Goal: Task Accomplishment & Management: Complete application form

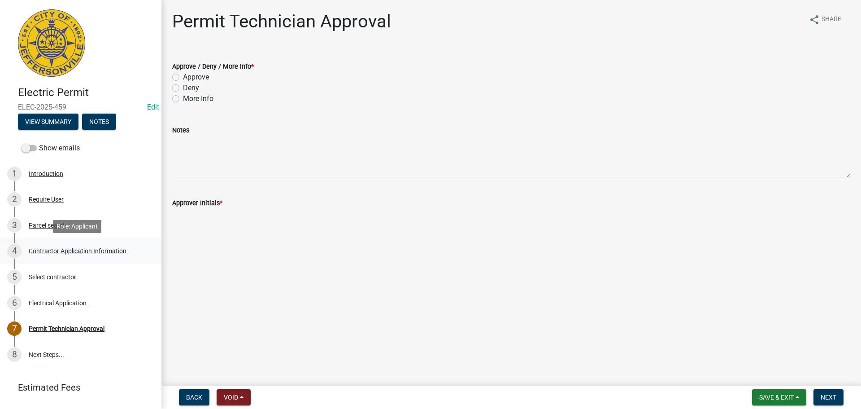
click at [106, 251] on div "Contractor Application Information" at bounding box center [78, 251] width 98 height 6
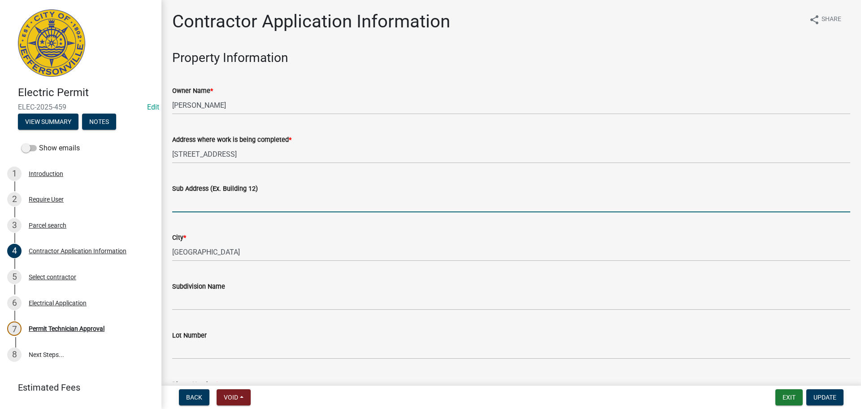
drag, startPoint x: 228, startPoint y: 202, endPoint x: 232, endPoint y: 184, distance: 18.8
click at [228, 201] on input "Sub Address (Ex. Building 12)" at bounding box center [511, 203] width 678 height 18
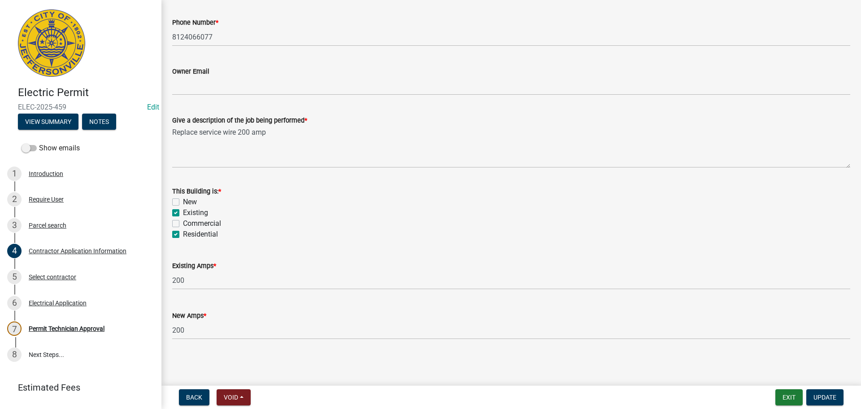
scroll to position [362, 0]
type input "4507 Golden Crest Drive"
click at [822, 394] on span "Update" at bounding box center [825, 396] width 23 height 7
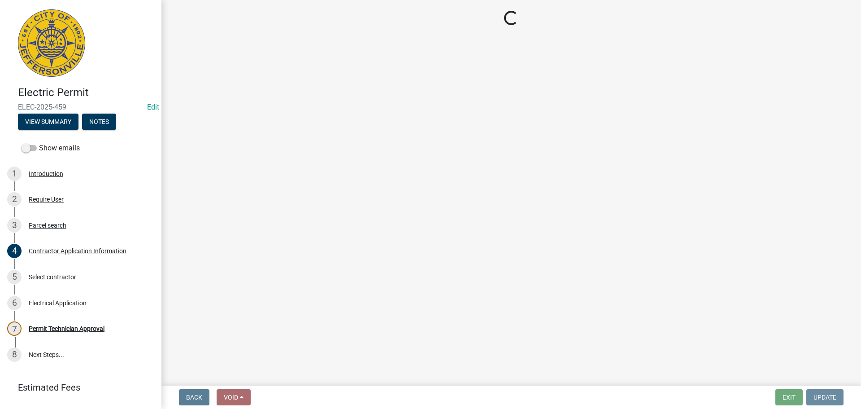
scroll to position [0, 0]
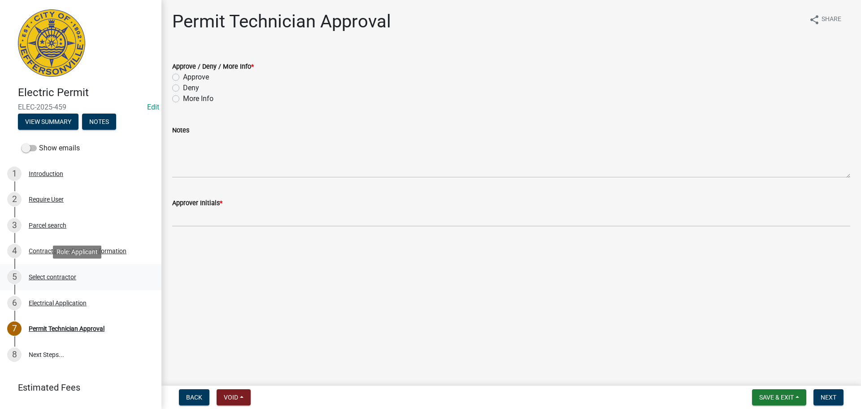
click at [43, 275] on div "Select contractor" at bounding box center [53, 277] width 48 height 6
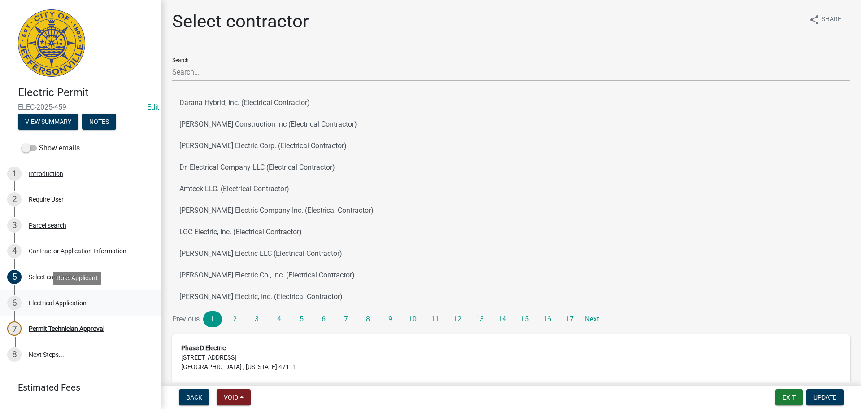
click at [33, 303] on div "Electrical Application" at bounding box center [58, 303] width 58 height 6
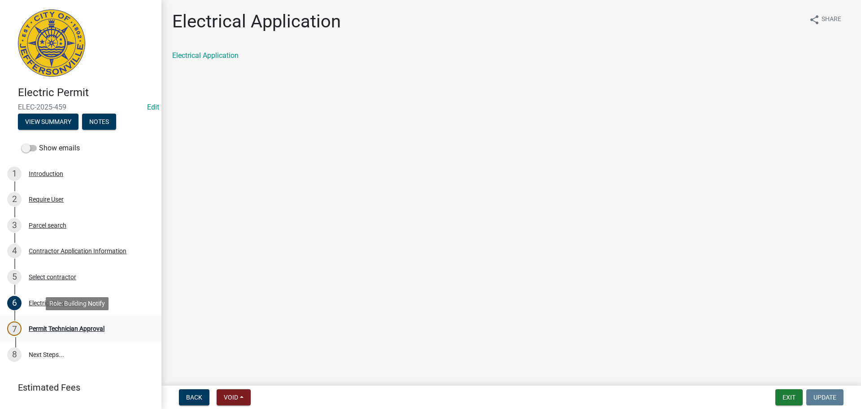
click at [41, 328] on div "Permit Technician Approval" at bounding box center [67, 328] width 76 height 6
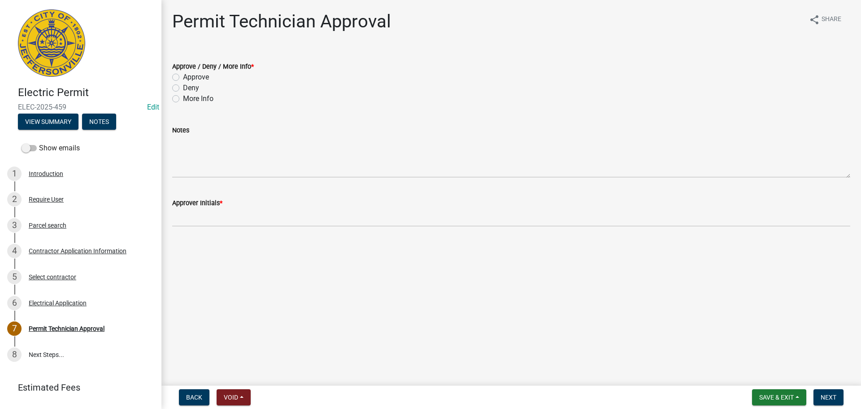
click at [192, 74] on label "Approve" at bounding box center [196, 77] width 26 height 11
click at [189, 74] on input "Approve" at bounding box center [186, 75] width 6 height 6
radio input "true"
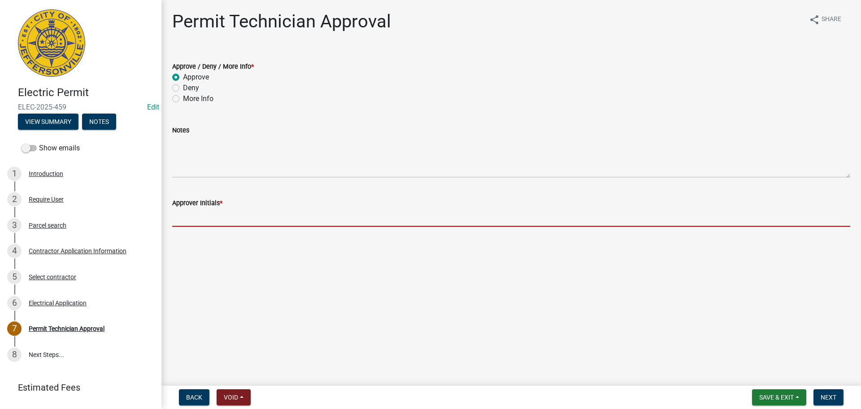
click at [203, 215] on input "Approver Initials *" at bounding box center [511, 217] width 678 height 18
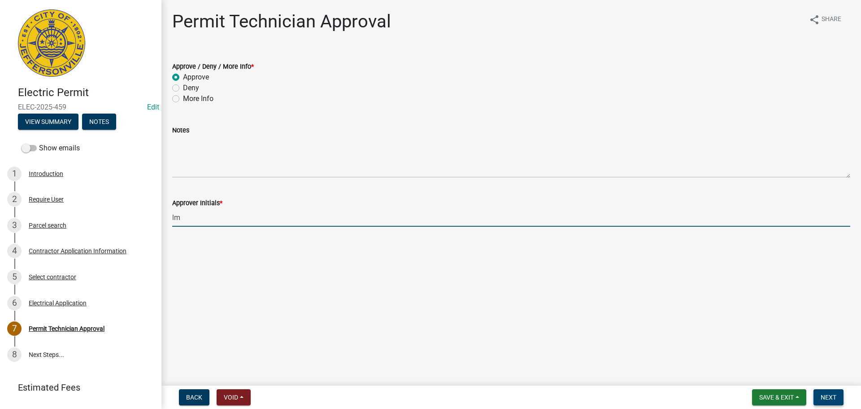
type input "lm"
click at [830, 400] on span "Next" at bounding box center [829, 396] width 16 height 7
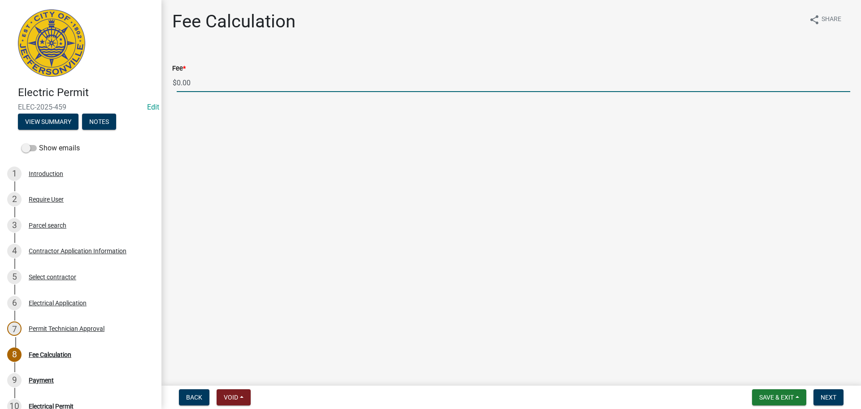
drag, startPoint x: 195, startPoint y: 80, endPoint x: 146, endPoint y: 80, distance: 49.3
click at [146, 80] on div "Electric Permit ELEC-2025-459 Edit View Summary Notes Show emails 1 Introductio…" at bounding box center [430, 204] width 861 height 409
type input "70.00"
click at [75, 253] on div "Contractor Application Information" at bounding box center [78, 251] width 98 height 6
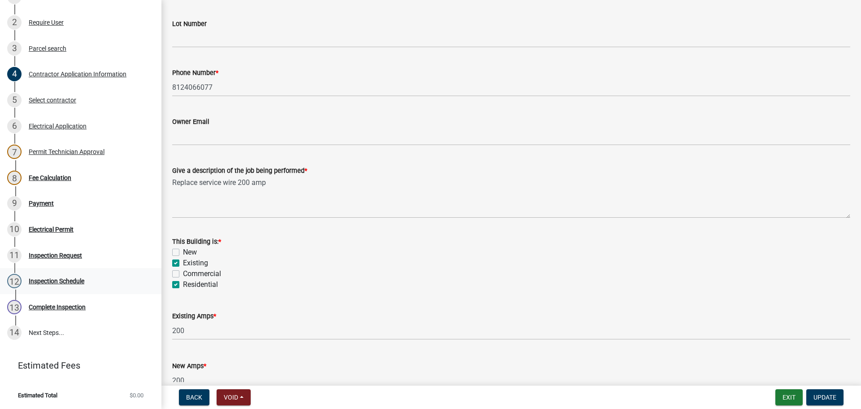
scroll to position [314, 0]
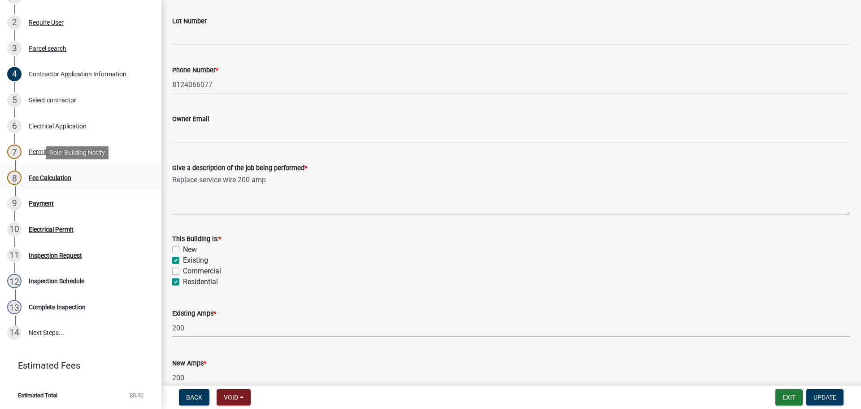
click at [46, 179] on div "Fee Calculation" at bounding box center [50, 178] width 43 height 6
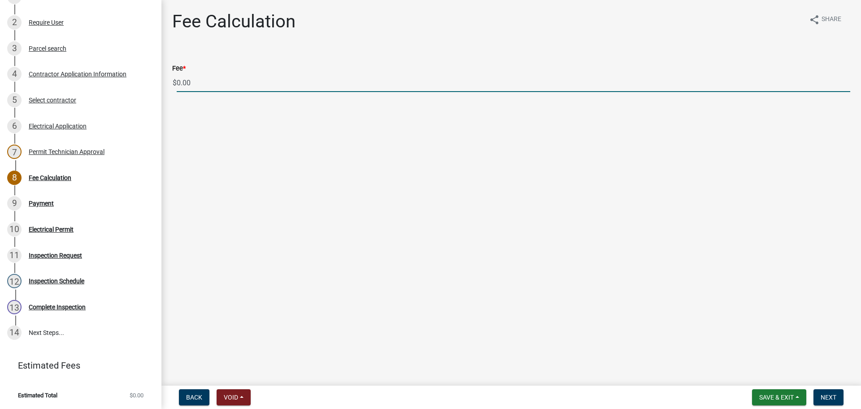
drag, startPoint x: 222, startPoint y: 87, endPoint x: 160, endPoint y: 88, distance: 61.9
click at [160, 88] on div "Electric Permit ELEC-2025-459 Edit View Summary Notes Show emails 1 Introductio…" at bounding box center [430, 204] width 861 height 409
type input "70.00"
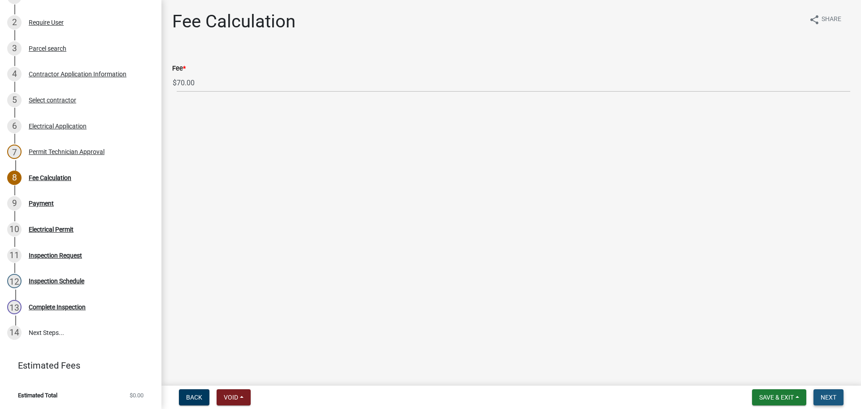
click at [837, 396] on span "Next" at bounding box center [829, 396] width 16 height 7
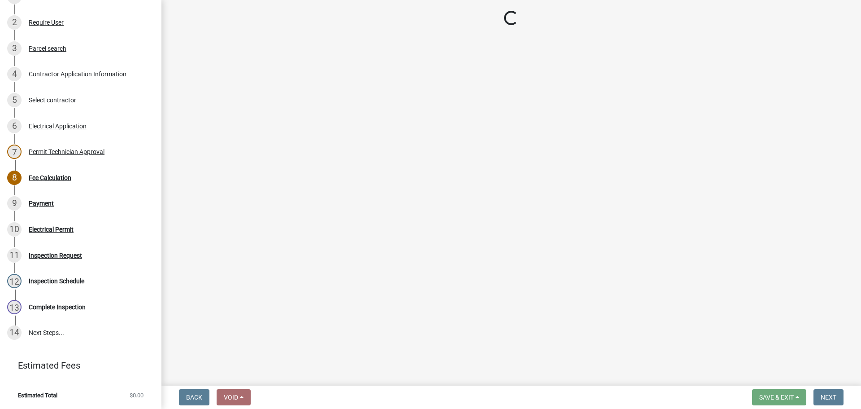
select select "3: 3"
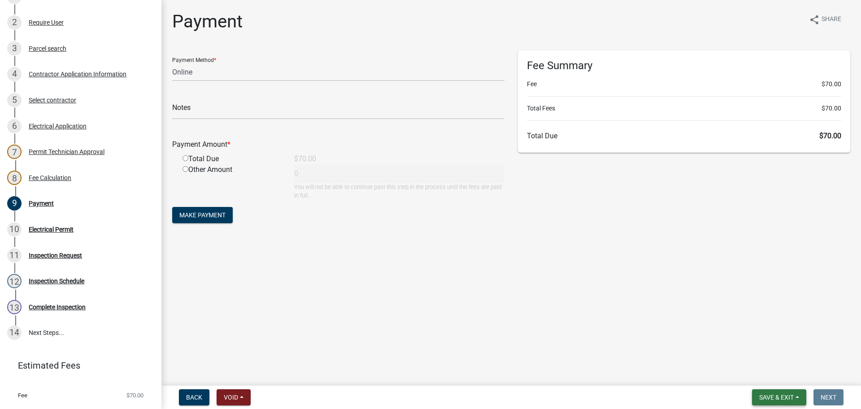
click at [795, 397] on button "Save & Exit" at bounding box center [779, 397] width 54 height 16
click at [789, 379] on button "Save & Exit" at bounding box center [771, 374] width 72 height 22
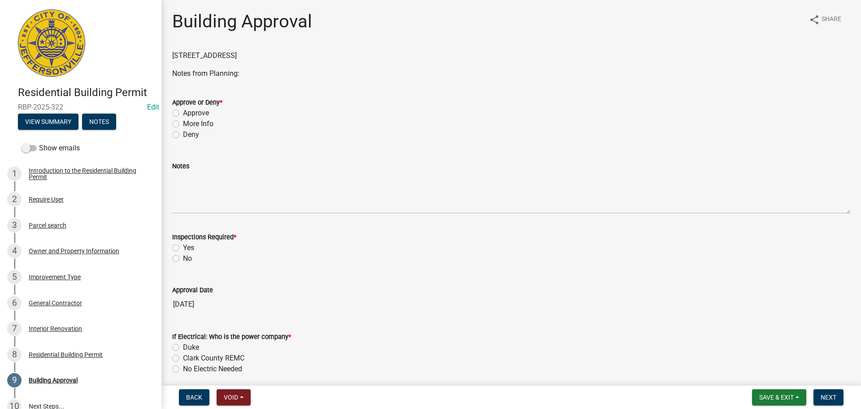
click at [197, 114] on label "Approve" at bounding box center [196, 113] width 26 height 11
click at [189, 113] on input "Approve" at bounding box center [186, 111] width 6 height 6
radio input "true"
click at [187, 248] on label "Yes" at bounding box center [188, 247] width 11 height 11
click at [187, 248] on input "Yes" at bounding box center [186, 245] width 6 height 6
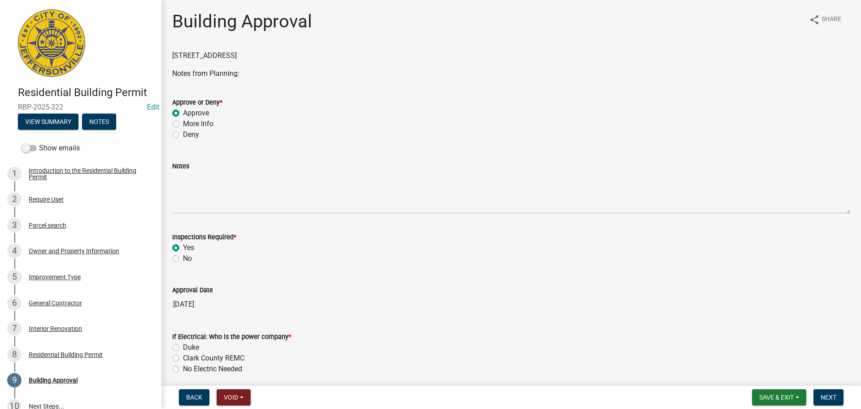
radio input "true"
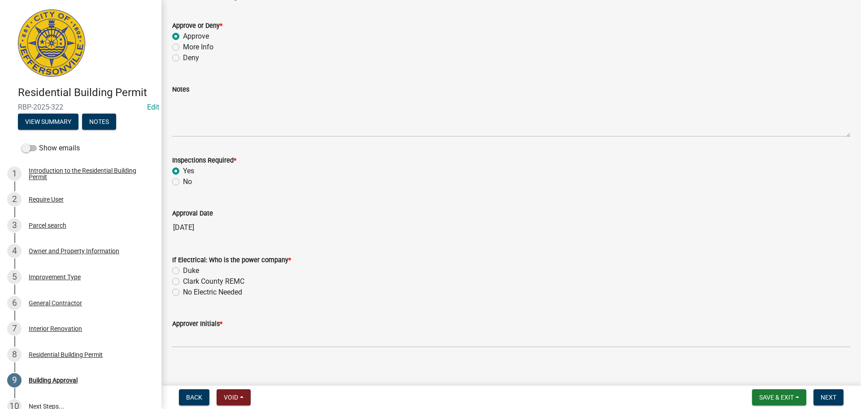
scroll to position [84, 0]
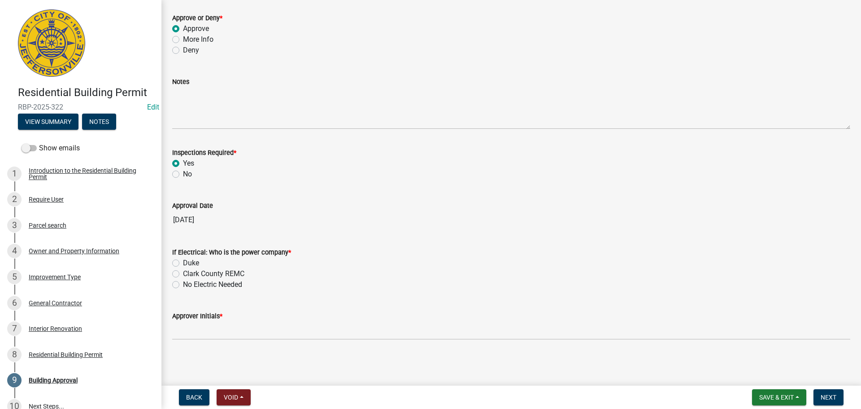
click at [190, 264] on label "Duke" at bounding box center [191, 262] width 16 height 11
click at [189, 263] on input "Duke" at bounding box center [186, 260] width 6 height 6
radio input "true"
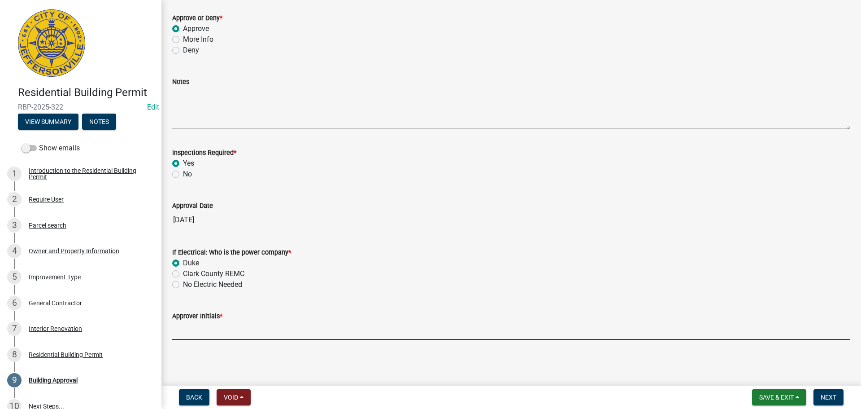
click at [189, 333] on input "Approver Initials *" at bounding box center [511, 330] width 678 height 18
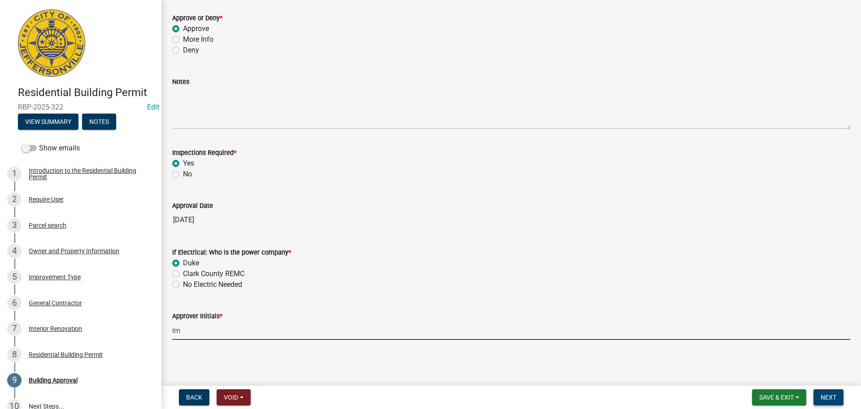
type input "lm"
click at [822, 393] on span "Next" at bounding box center [829, 396] width 16 height 7
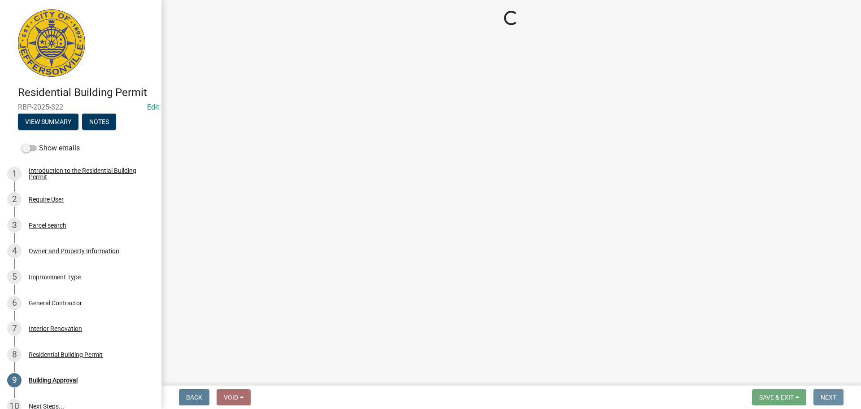
scroll to position [0, 0]
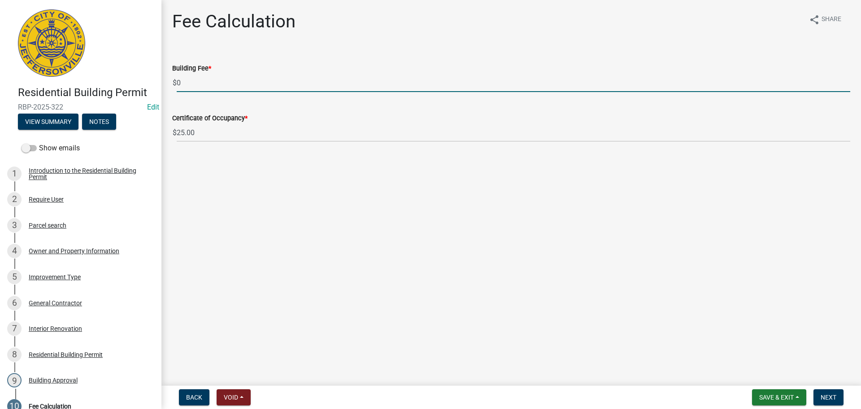
drag, startPoint x: 163, startPoint y: 85, endPoint x: 144, endPoint y: 85, distance: 19.3
click at [144, 85] on div "Residential Building Permit RBP-2025-322 Edit View Summary Notes Show emails 1 …" at bounding box center [430, 204] width 861 height 409
type input "48.00"
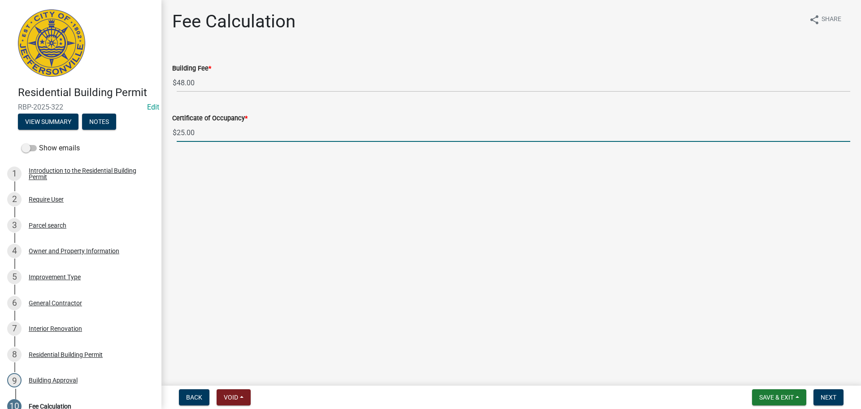
drag, startPoint x: 201, startPoint y: 140, endPoint x: 166, endPoint y: 140, distance: 34.1
click at [166, 140] on div "Certificate of Occupancy * $ 25.00" at bounding box center [512, 121] width 692 height 42
type input "0.00"
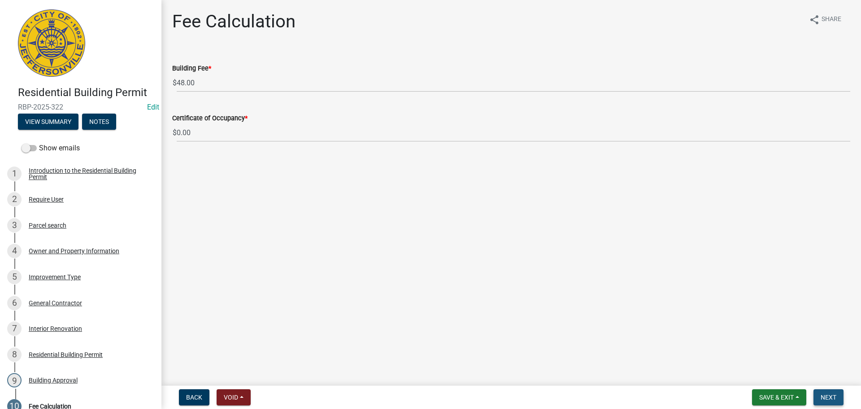
click at [838, 397] on button "Next" at bounding box center [829, 397] width 30 height 16
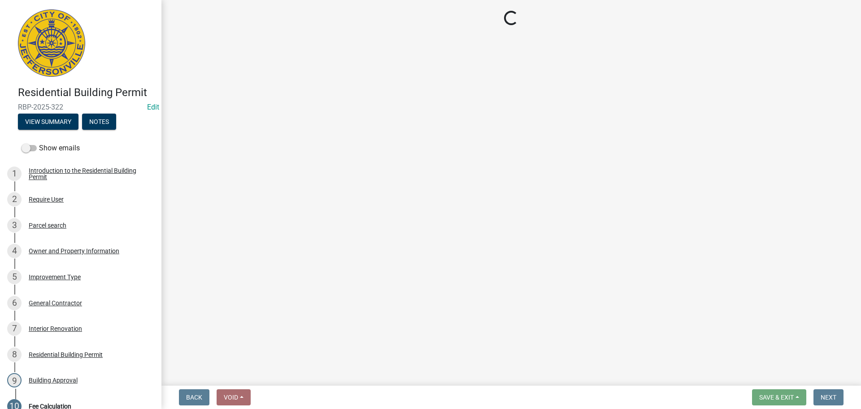
select select "3: 3"
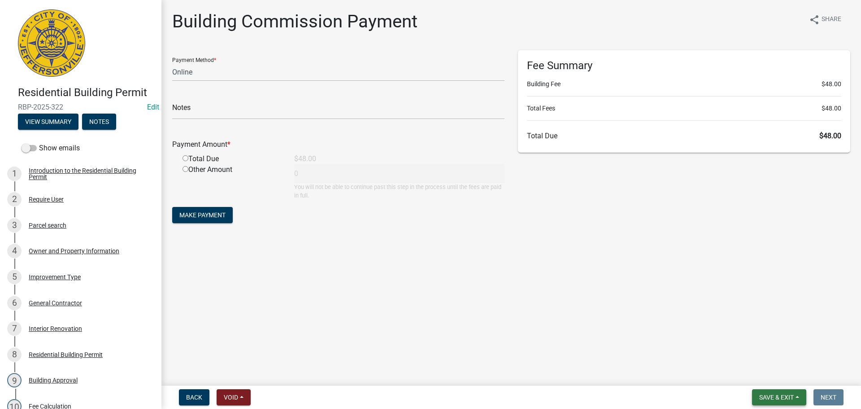
click at [784, 395] on span "Save & Exit" at bounding box center [776, 396] width 35 height 7
click at [778, 372] on button "Save & Exit" at bounding box center [771, 374] width 72 height 22
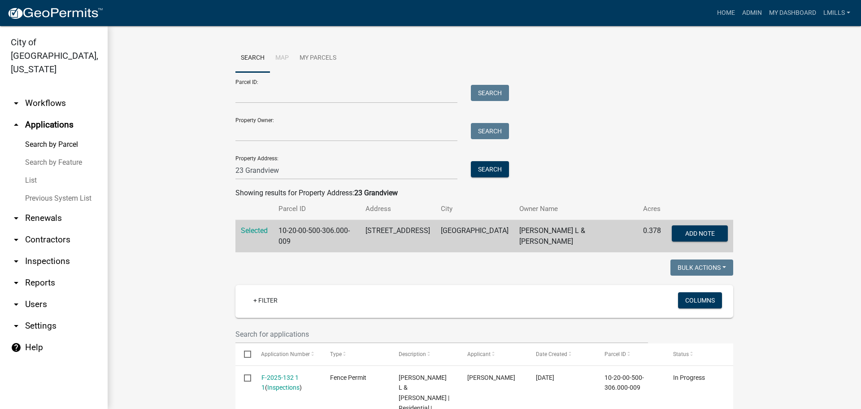
scroll to position [135, 0]
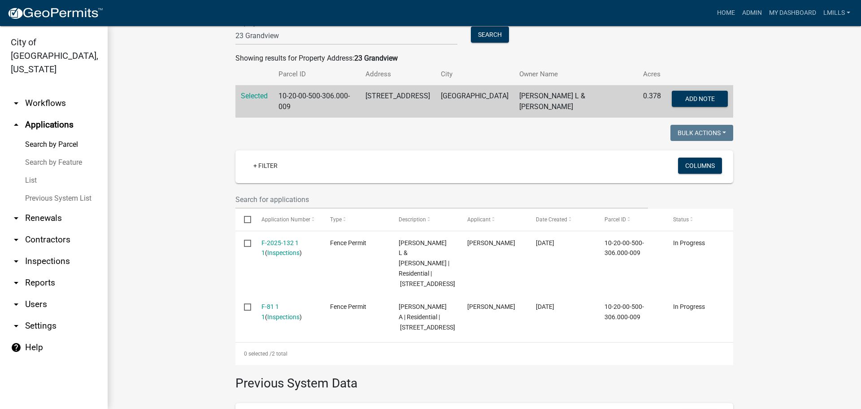
click at [40, 250] on link "arrow_drop_down Inspections" at bounding box center [54, 261] width 108 height 22
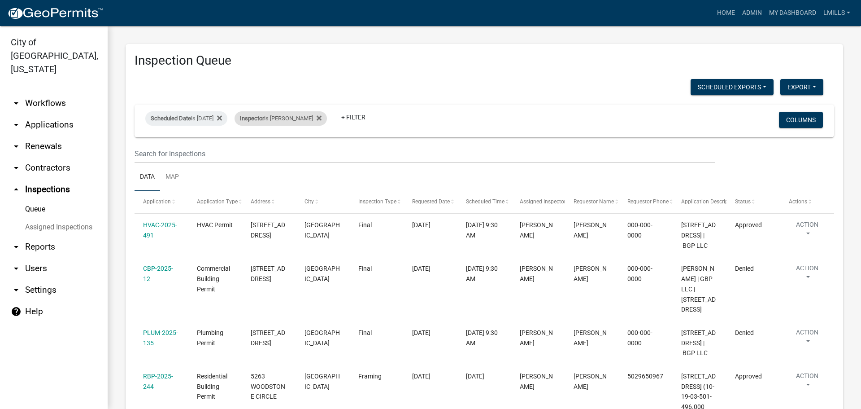
click at [306, 116] on div "Inspector is Jeremy Ramsey" at bounding box center [281, 118] width 92 height 14
click at [304, 166] on select "Select an option None Shawn Jeremy Ramsey Mary Frey Chad Reischl Mike Kruer Har…" at bounding box center [297, 161] width 90 height 18
click at [252, 152] on select "Select an option None Shawn Jeremy Ramsey Mary Frey Chad Reischl Mike Kruer Har…" at bounding box center [297, 161] width 90 height 18
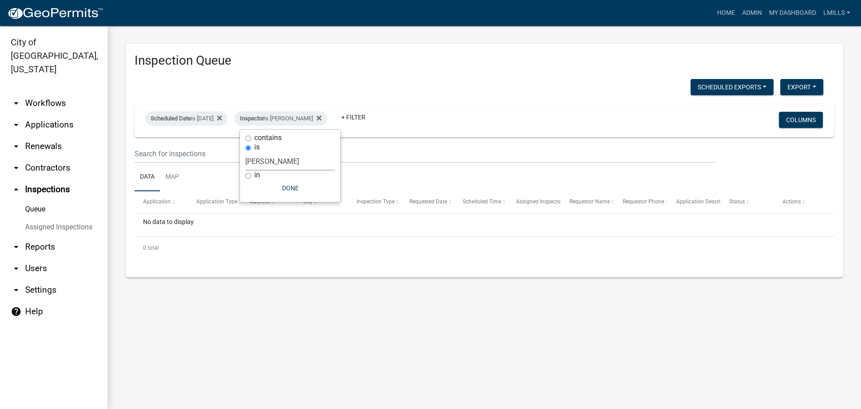
click at [299, 162] on select "Select an option None Shawn Jeremy Ramsey Mary Frey Chad Reischl Mike Kruer Har…" at bounding box center [290, 161] width 90 height 18
select select "7b0b9f25-f402-4148-9522-9b9b34b3e885"
click at [248, 152] on select "Select an option None Shawn Jeremy Ramsey Mary Frey Chad Reischl Mike Kruer Har…" at bounding box center [290, 161] width 90 height 18
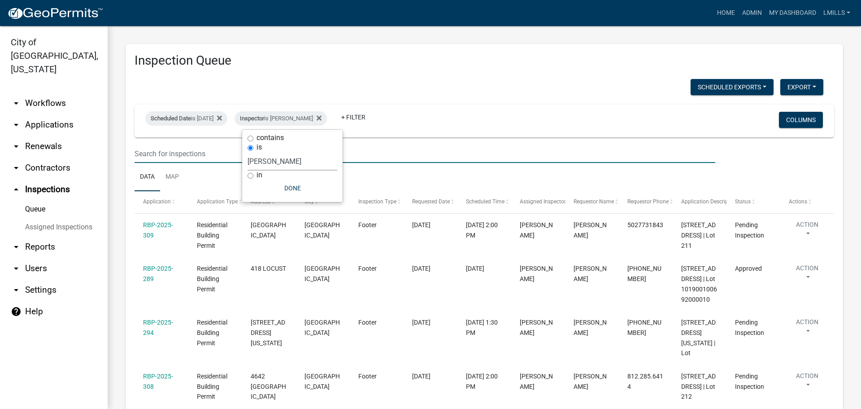
click at [385, 146] on input "text" at bounding box center [425, 153] width 581 height 18
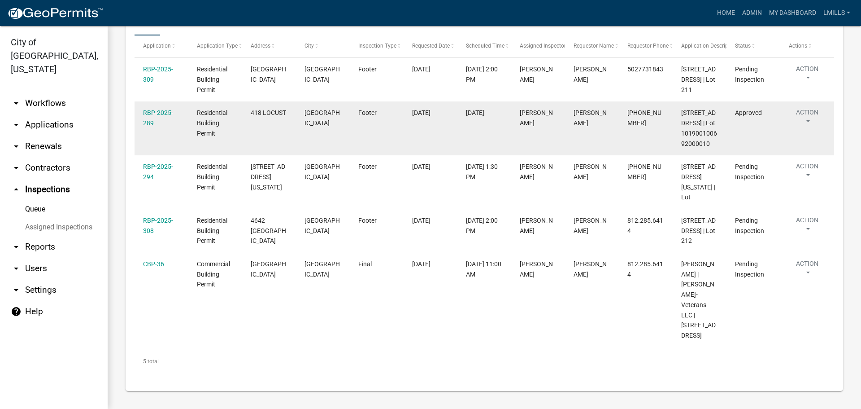
scroll to position [217, 0]
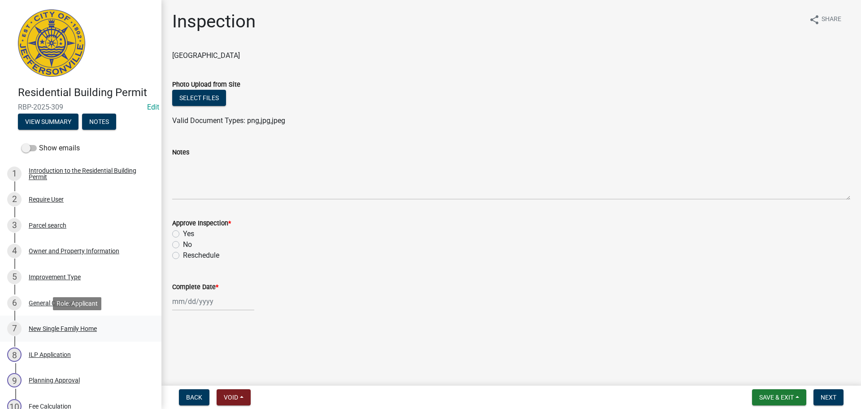
click at [60, 325] on div "New Single Family Home" at bounding box center [63, 328] width 68 height 6
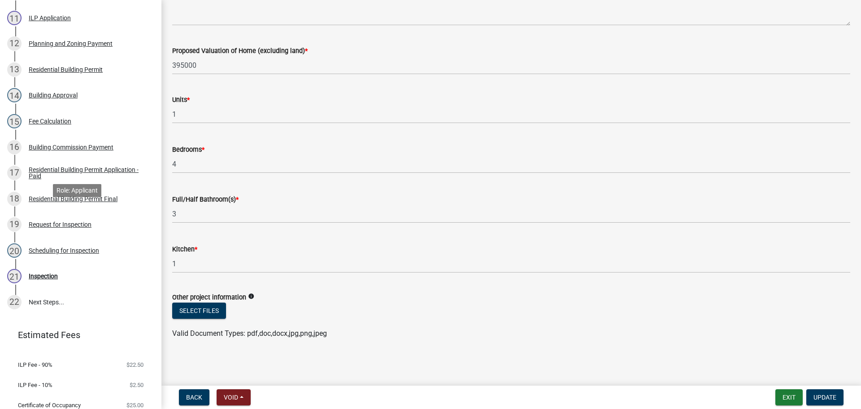
scroll to position [449, 0]
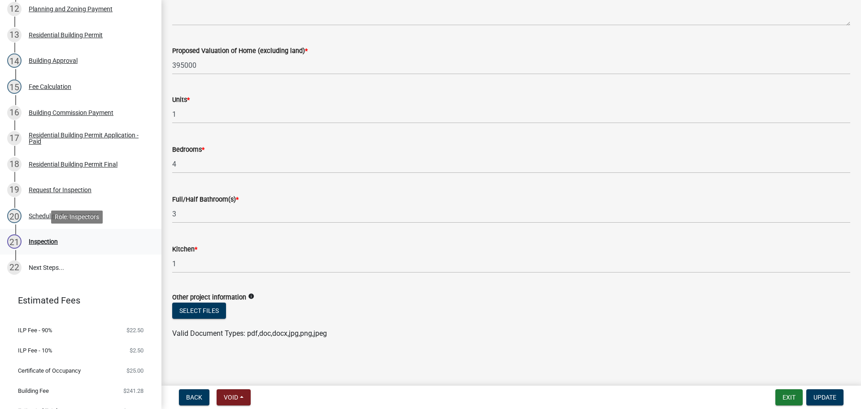
click at [42, 240] on div "Inspection" at bounding box center [43, 241] width 29 height 6
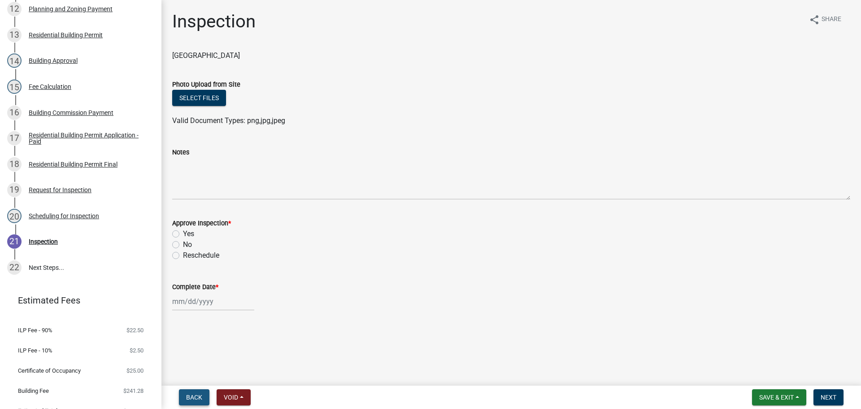
click at [188, 394] on span "Back" at bounding box center [194, 396] width 16 height 7
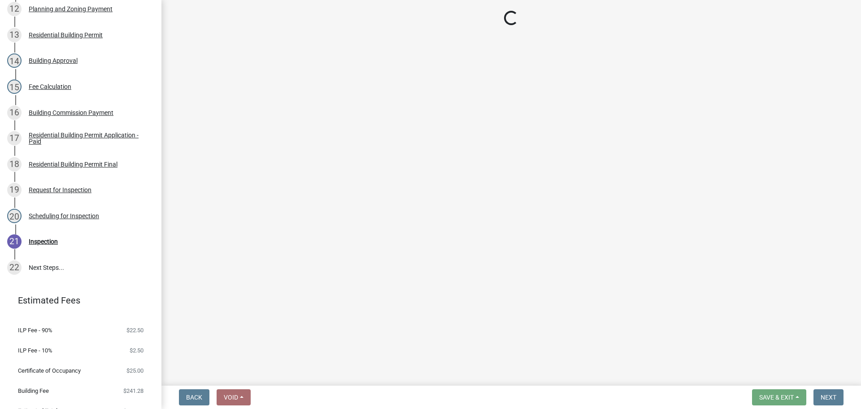
select select "7b0b9f25-f402-4148-9522-9b9b34b3e885"
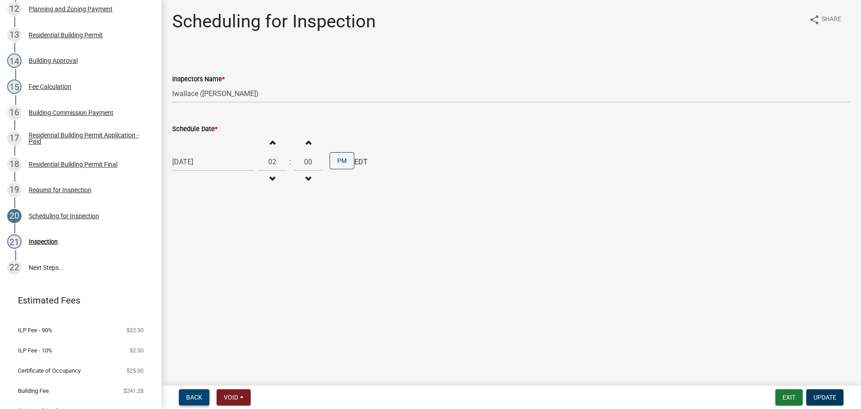
click at [188, 394] on span "Back" at bounding box center [194, 396] width 16 height 7
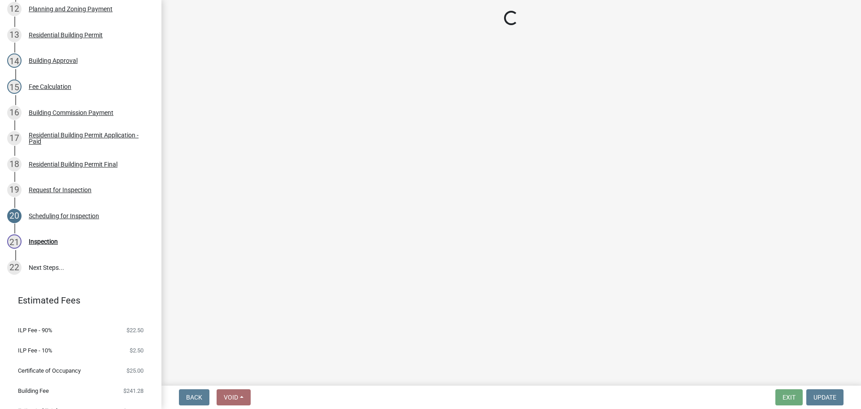
select select "5905b6c6-73a3-4561-9a25-e231032c58c8"
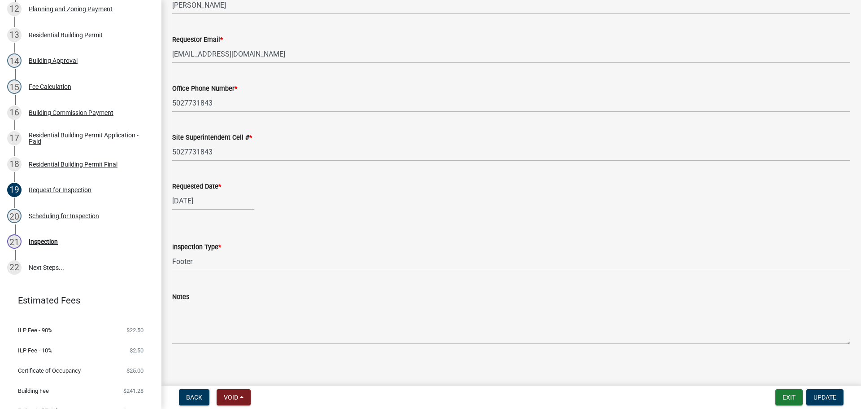
scroll to position [82, 0]
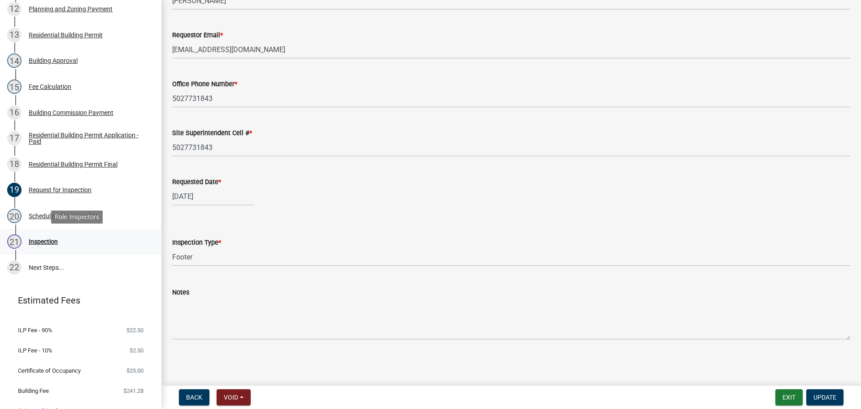
click at [47, 239] on div "Inspection" at bounding box center [43, 241] width 29 height 6
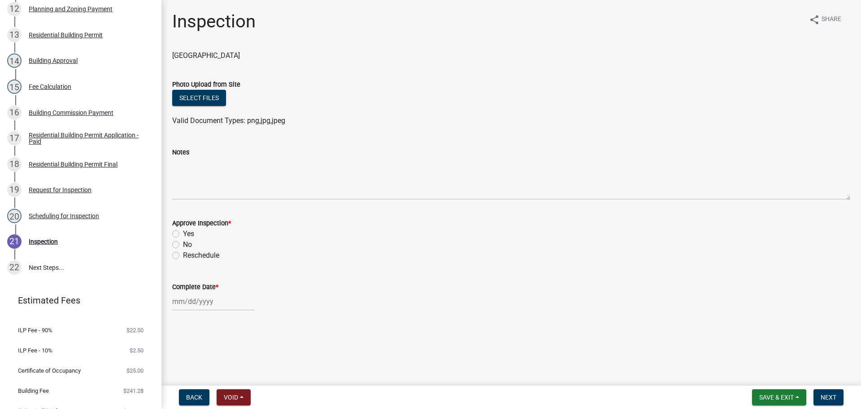
click at [186, 236] on label "Yes" at bounding box center [188, 233] width 11 height 11
click at [186, 234] on input "Yes" at bounding box center [186, 231] width 6 height 6
radio input "true"
click at [232, 305] on div at bounding box center [213, 301] width 82 height 18
select select "8"
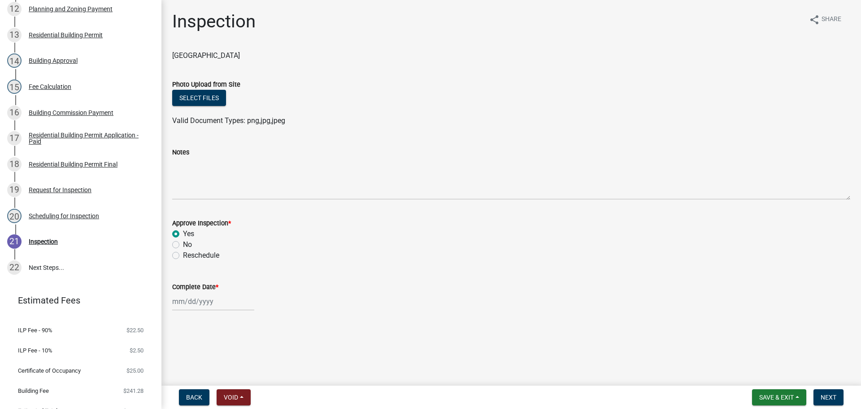
select select "2025"
click at [180, 266] on div "25" at bounding box center [181, 268] width 14 height 14
type input "[DATE]"
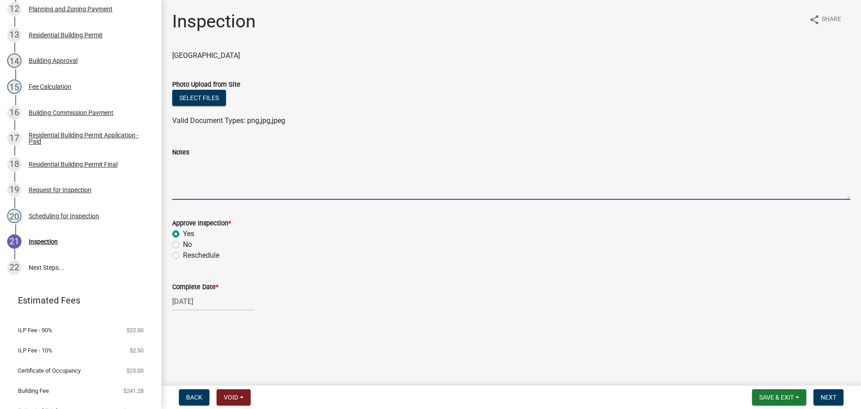
click at [247, 188] on textarea "Notes" at bounding box center [511, 178] width 678 height 42
type textarea "p"
type textarea "Per LW"
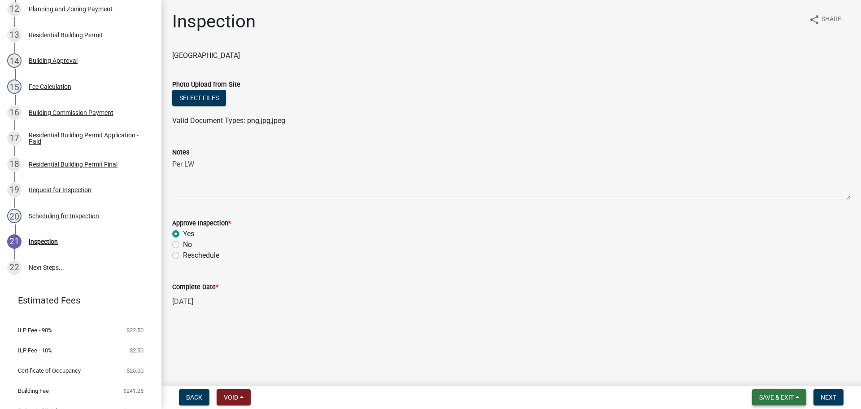
click at [777, 393] on span "Save & Exit" at bounding box center [776, 396] width 35 height 7
click at [776, 373] on button "Save & Exit" at bounding box center [771, 374] width 72 height 22
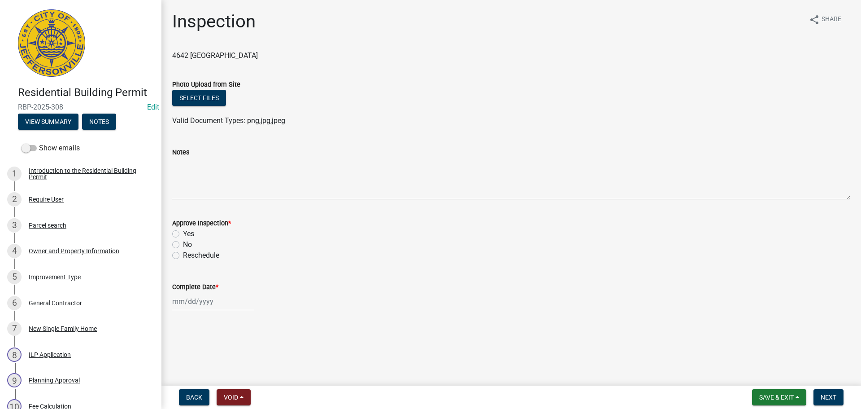
click at [190, 233] on label "Yes" at bounding box center [188, 233] width 11 height 11
click at [189, 233] on input "Yes" at bounding box center [186, 231] width 6 height 6
radio input "true"
click at [233, 303] on div at bounding box center [213, 301] width 82 height 18
select select "8"
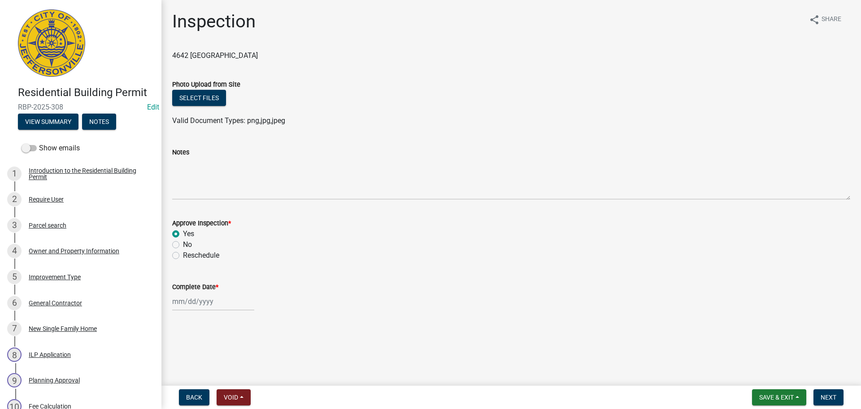
select select "2025"
click at [178, 265] on div "25" at bounding box center [181, 268] width 14 height 14
type input "[DATE]"
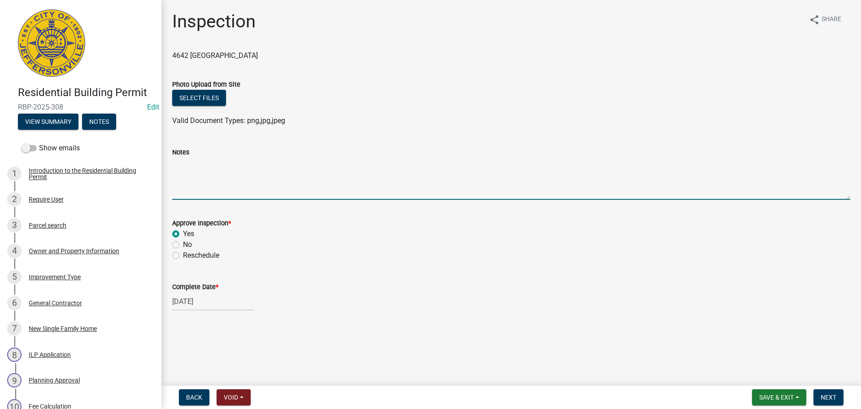
click at [218, 179] on textarea "Notes" at bounding box center [511, 178] width 678 height 42
type textarea "Per LW"
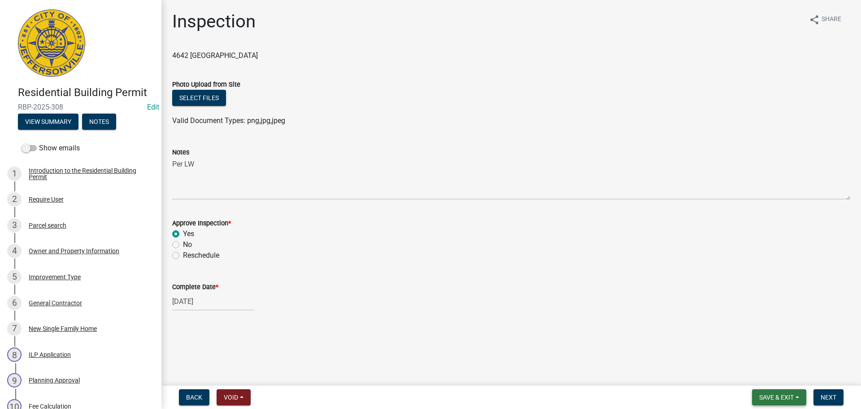
click at [775, 394] on button "Save & Exit" at bounding box center [779, 397] width 54 height 16
click at [774, 371] on button "Save & Exit" at bounding box center [771, 374] width 72 height 22
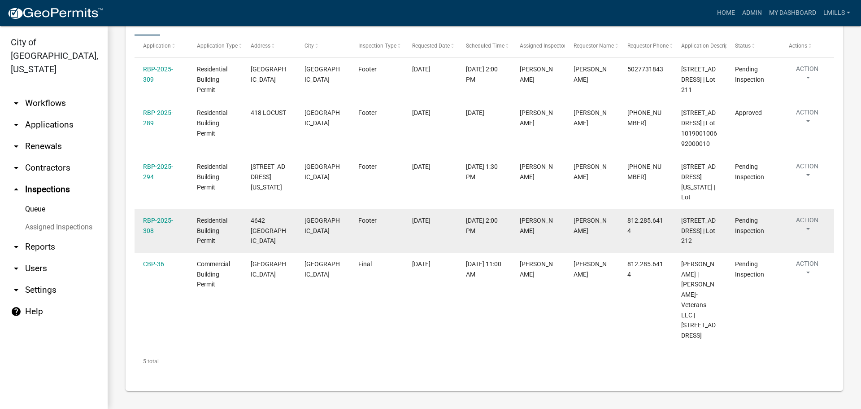
scroll to position [217, 0]
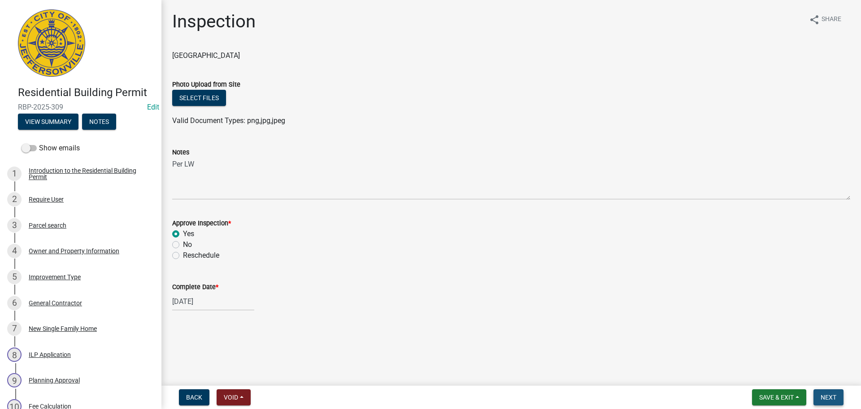
click at [827, 397] on span "Next" at bounding box center [829, 396] width 16 height 7
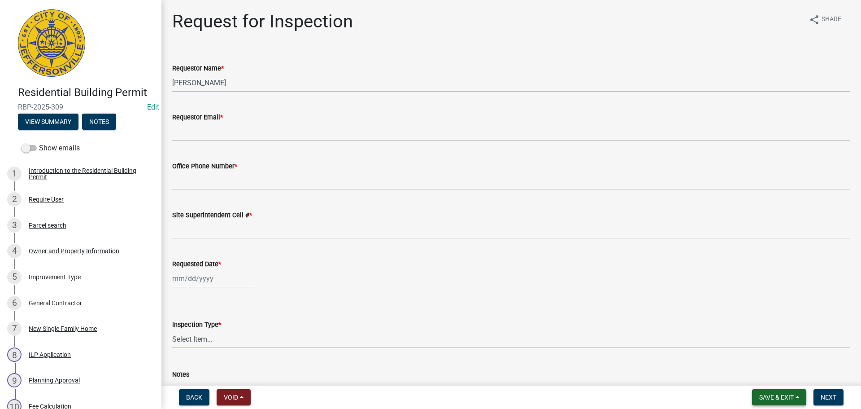
click at [771, 393] on span "Save & Exit" at bounding box center [776, 396] width 35 height 7
click at [774, 371] on button "Save & Exit" at bounding box center [771, 374] width 72 height 22
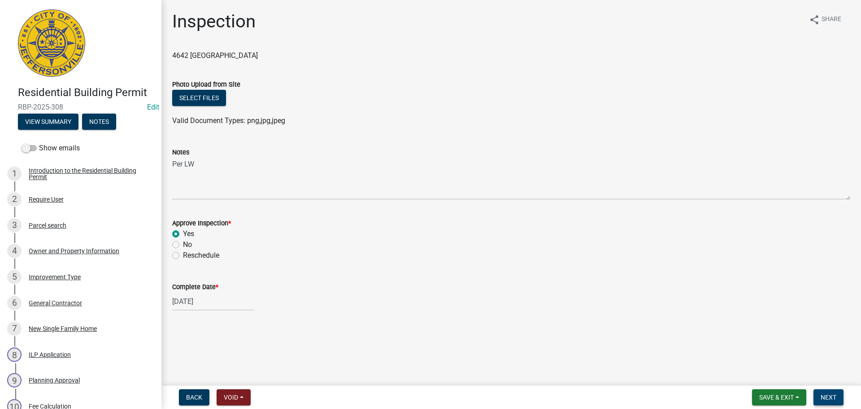
click at [827, 397] on span "Next" at bounding box center [829, 396] width 16 height 7
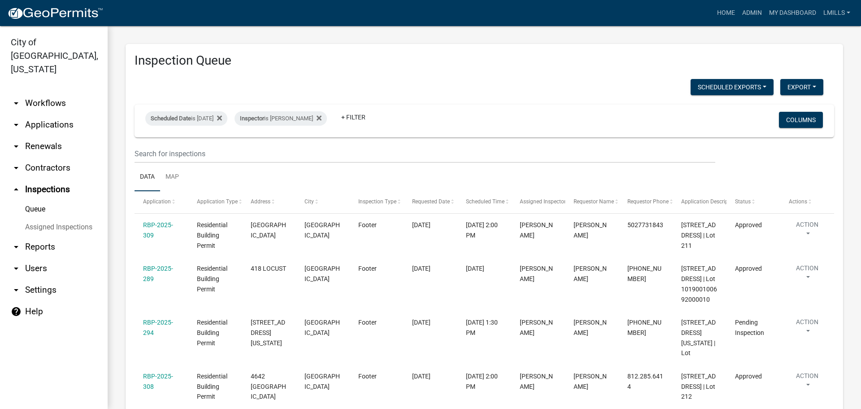
click at [41, 157] on link "arrow_drop_down Contractors" at bounding box center [54, 168] width 108 height 22
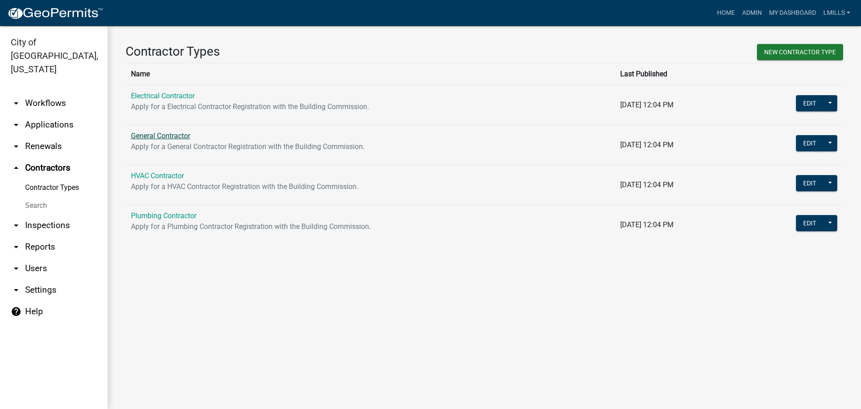
click at [164, 137] on link "General Contractor" at bounding box center [160, 135] width 59 height 9
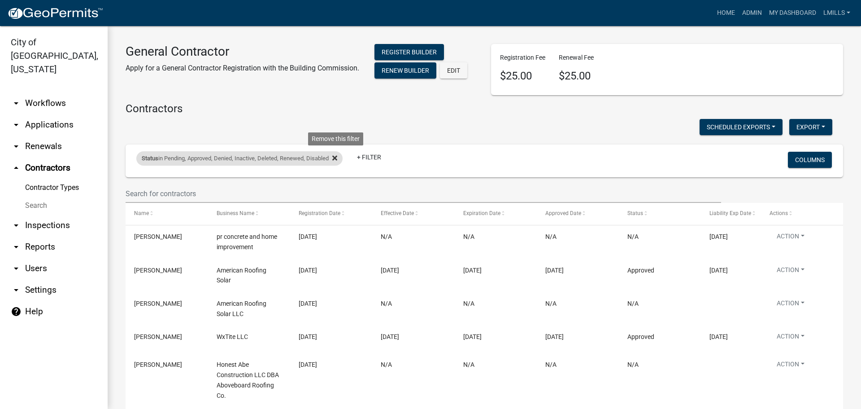
click at [337, 155] on icon at bounding box center [334, 157] width 5 height 7
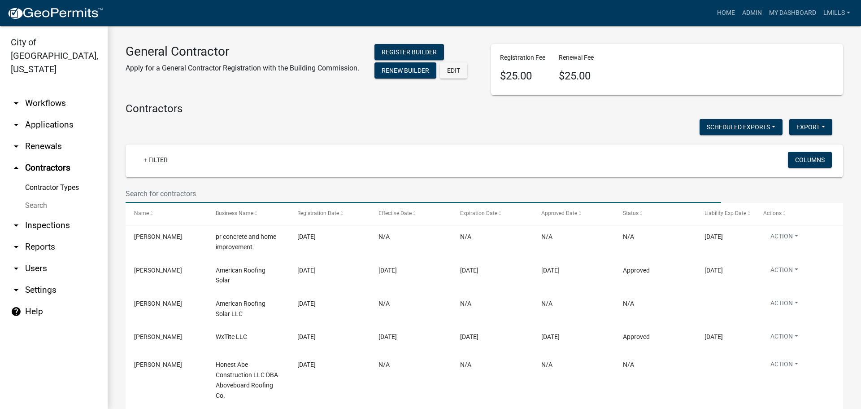
click at [239, 195] on input "text" at bounding box center [424, 193] width 596 height 18
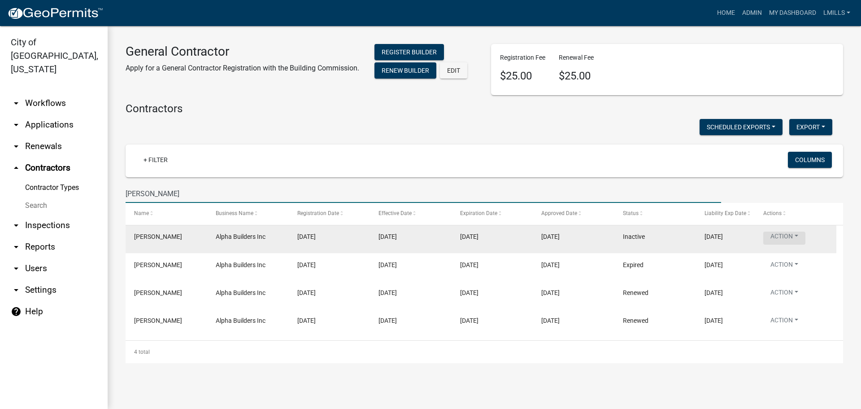
type input "Mark Hack"
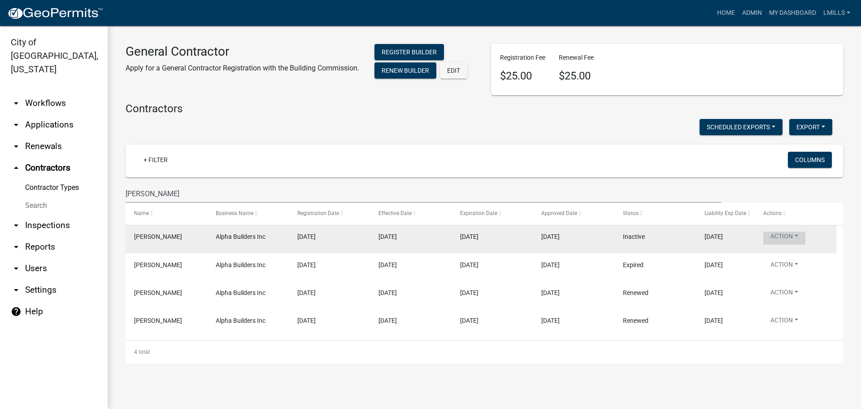
click at [799, 236] on button "Action" at bounding box center [785, 237] width 42 height 13
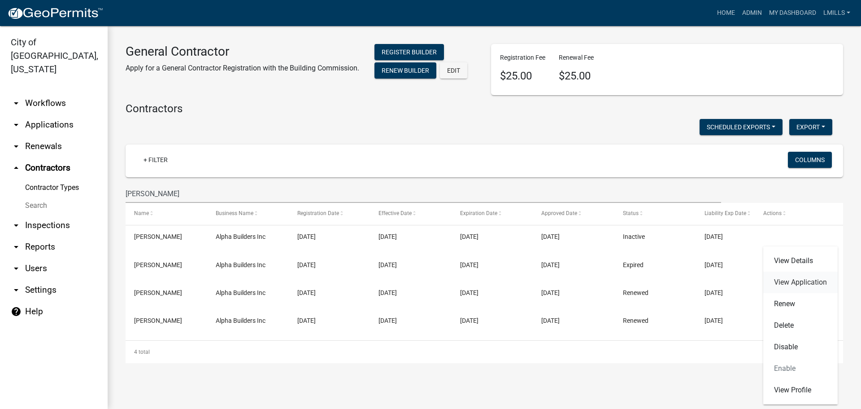
click at [791, 279] on link "View Application" at bounding box center [801, 282] width 74 height 22
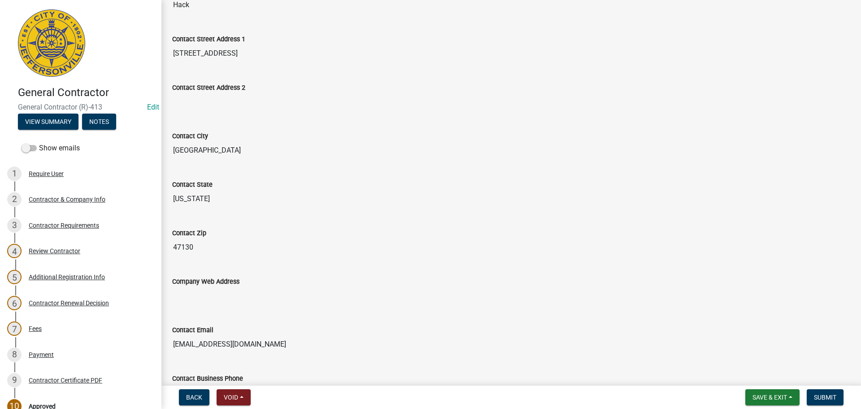
scroll to position [340, 0]
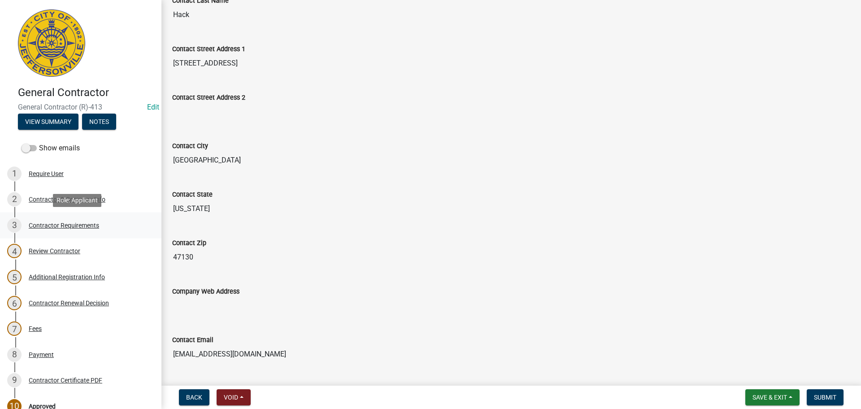
click at [67, 226] on div "Contractor Requirements" at bounding box center [64, 225] width 70 height 6
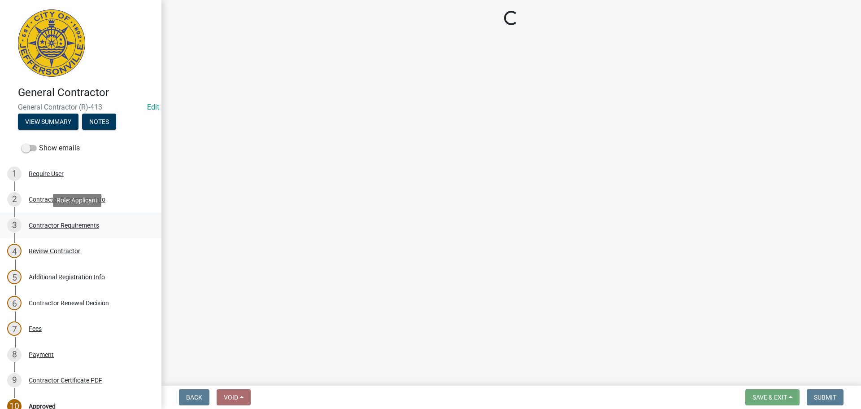
scroll to position [0, 0]
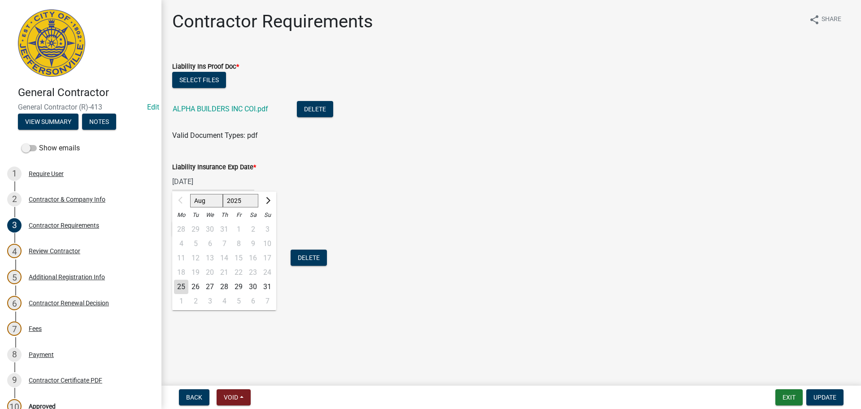
click at [222, 181] on div "05/28/2025 Aug Sep Oct Nov Dec 2025 2026 2027 2028 2029 2030 2031 2032 2033 203…" at bounding box center [213, 181] width 82 height 18
click at [271, 200] on button "Next month" at bounding box center [267, 200] width 11 height 14
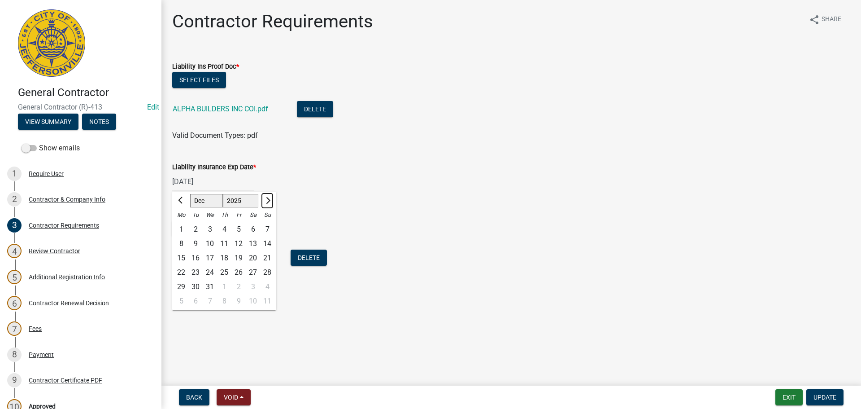
click at [271, 200] on button "Next month" at bounding box center [267, 200] width 11 height 14
select select "1"
select select "2026"
click at [271, 200] on button "Next month" at bounding box center [267, 200] width 11 height 14
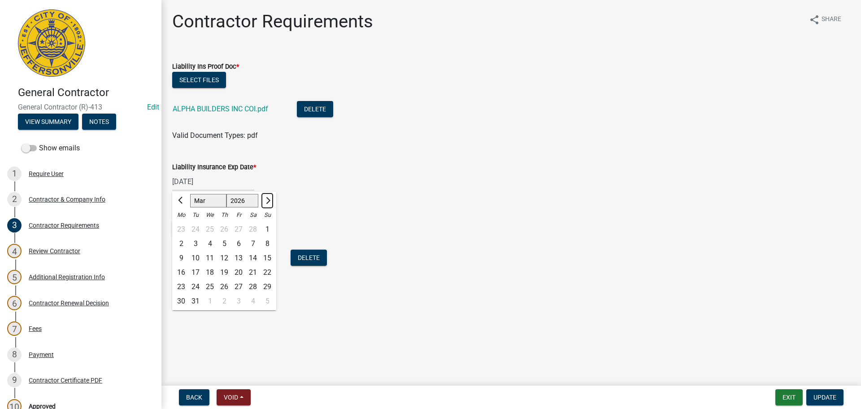
click at [271, 200] on button "Next month" at bounding box center [267, 200] width 11 height 14
select select "5"
click at [229, 286] on div "28" at bounding box center [224, 286] width 14 height 14
type input "05/28/2026"
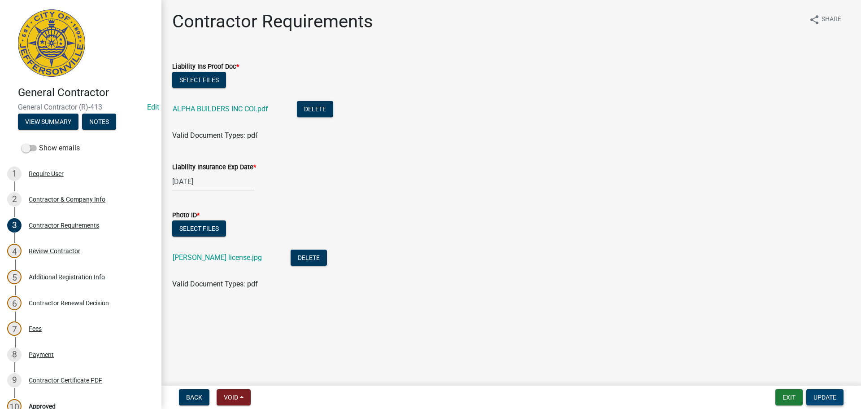
click at [828, 397] on span "Update" at bounding box center [825, 396] width 23 height 7
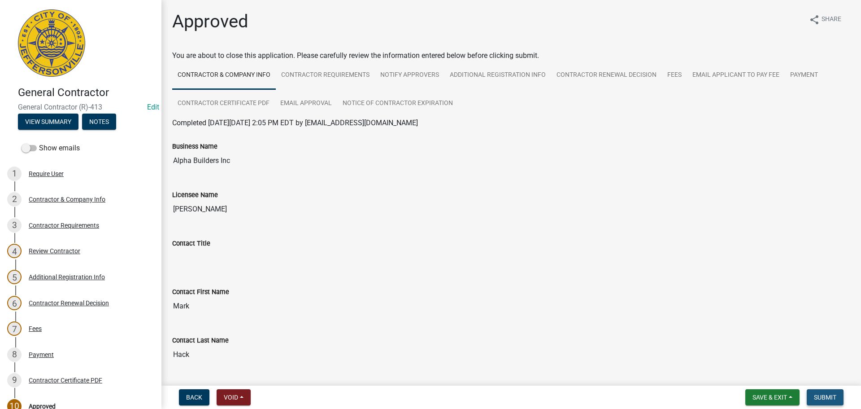
click at [826, 395] on span "Submit" at bounding box center [825, 396] width 22 height 7
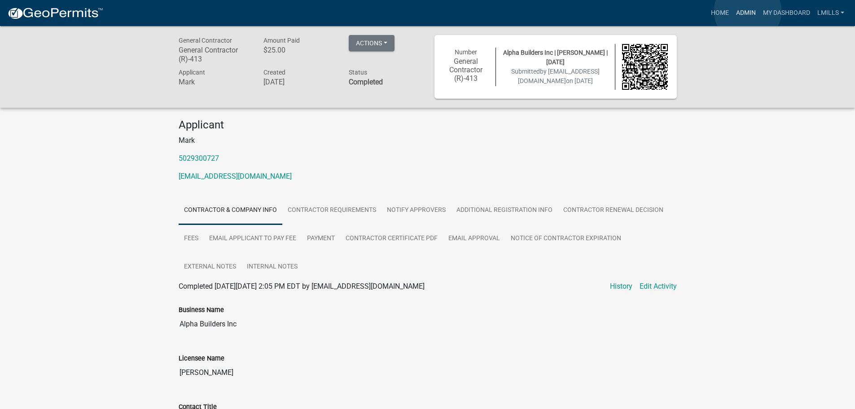
click at [747, 11] on link "Admin" at bounding box center [745, 12] width 27 height 17
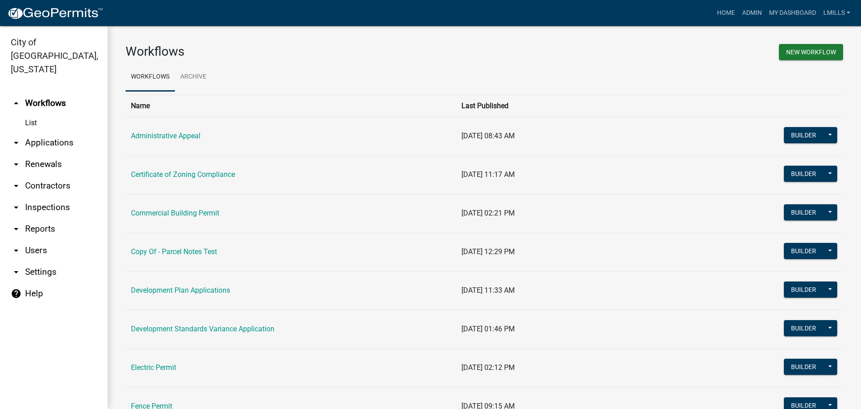
click at [41, 175] on link "arrow_drop_down Contractors" at bounding box center [54, 186] width 108 height 22
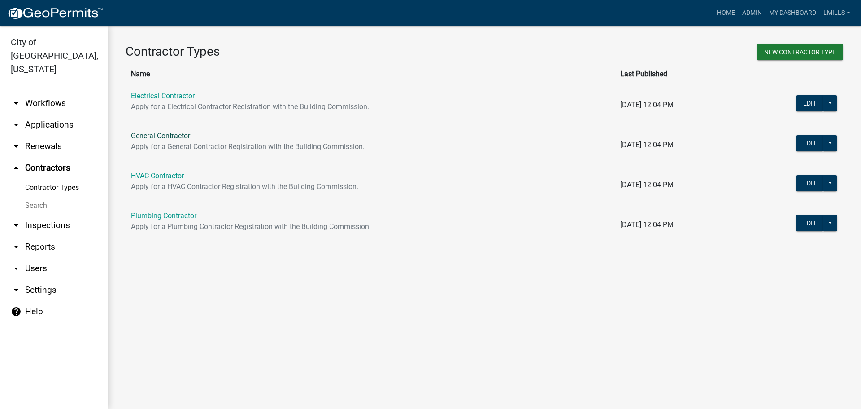
click at [161, 135] on link "General Contractor" at bounding box center [160, 135] width 59 height 9
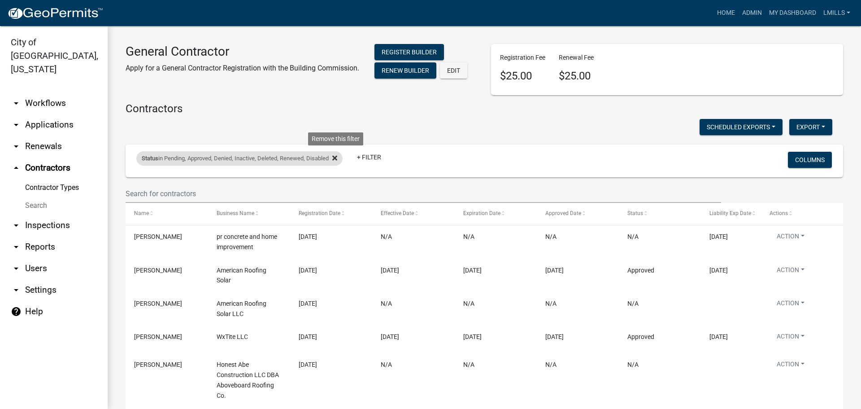
click at [335, 159] on icon at bounding box center [334, 157] width 5 height 7
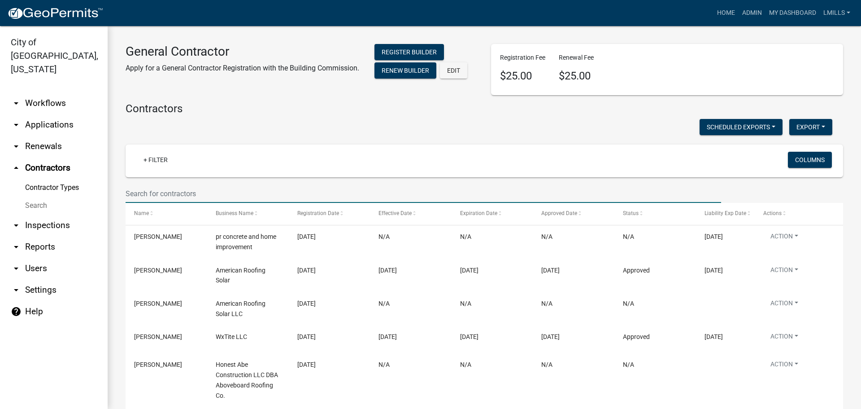
click at [242, 194] on input "text" at bounding box center [424, 193] width 596 height 18
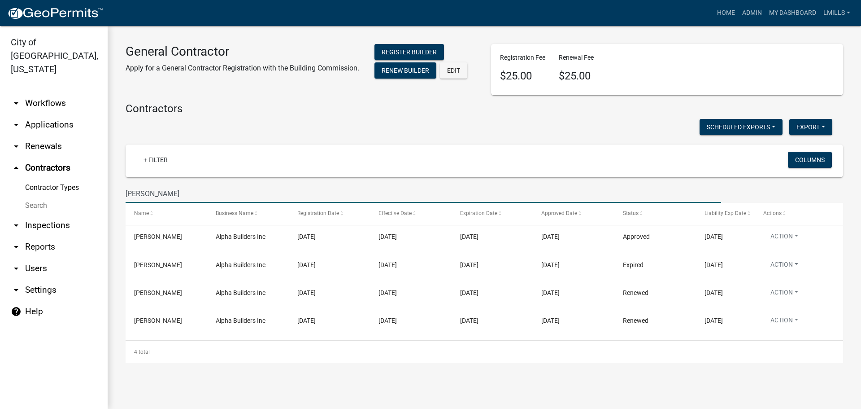
type input "Mark Hack"
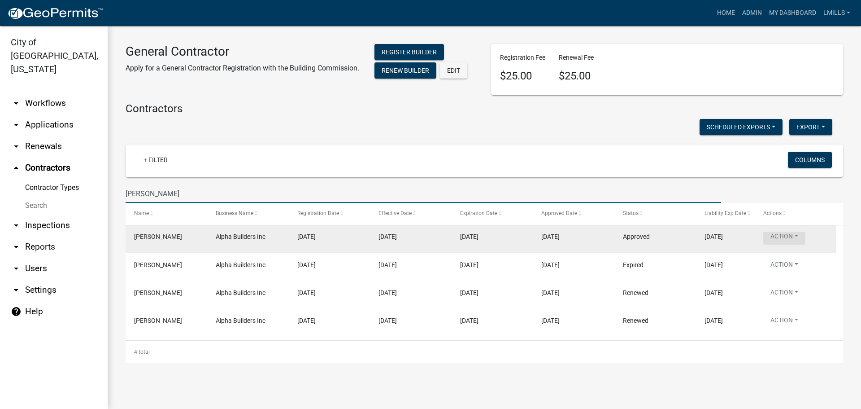
click at [800, 236] on button "Action" at bounding box center [785, 237] width 42 height 13
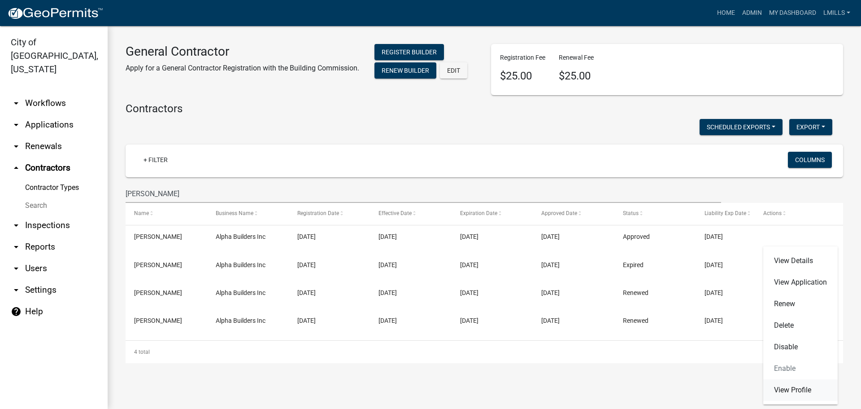
click at [797, 391] on link "View Profile" at bounding box center [801, 390] width 74 height 22
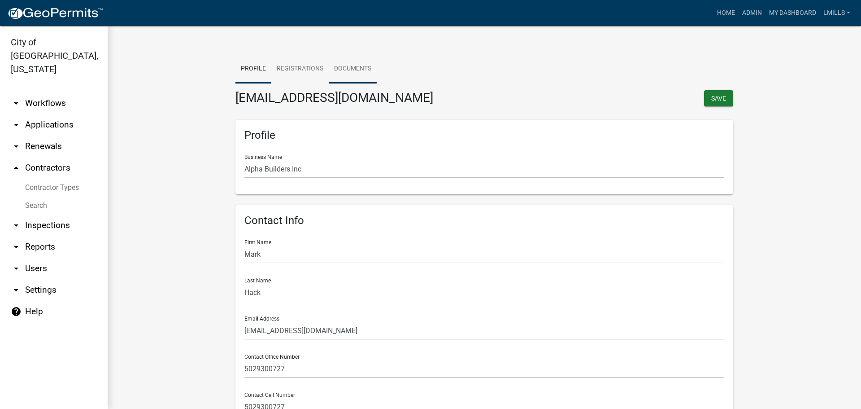
click at [349, 73] on link "Documents" at bounding box center [353, 69] width 48 height 29
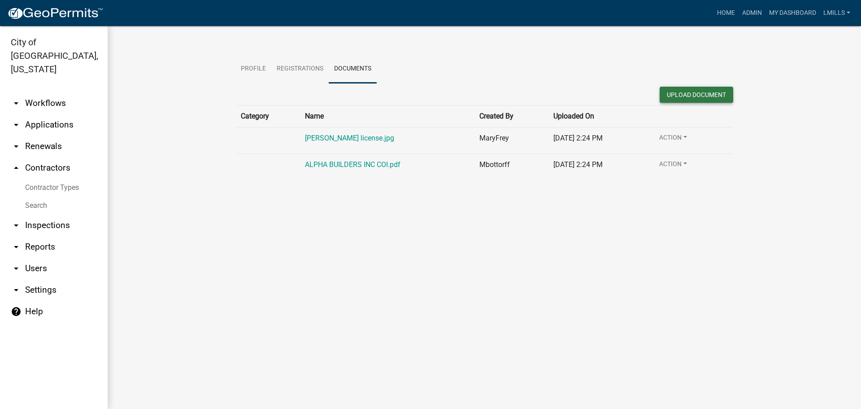
click at [701, 89] on button "Upload Document" at bounding box center [697, 95] width 74 height 16
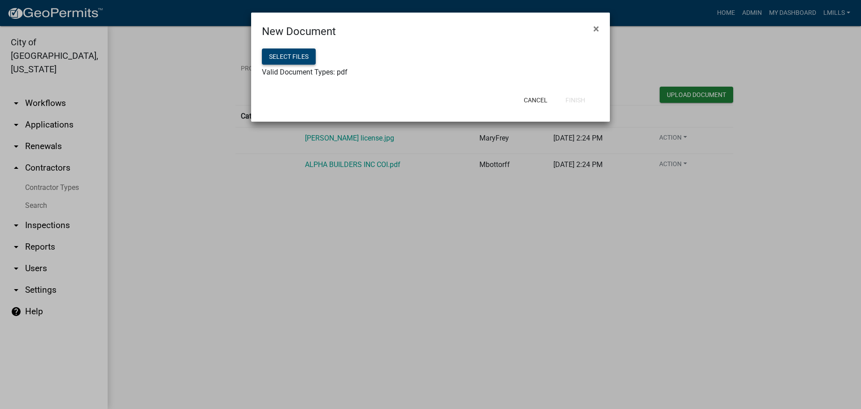
click at [301, 56] on button "Select files" at bounding box center [289, 56] width 54 height 16
click at [579, 98] on button "Finish" at bounding box center [575, 100] width 34 height 16
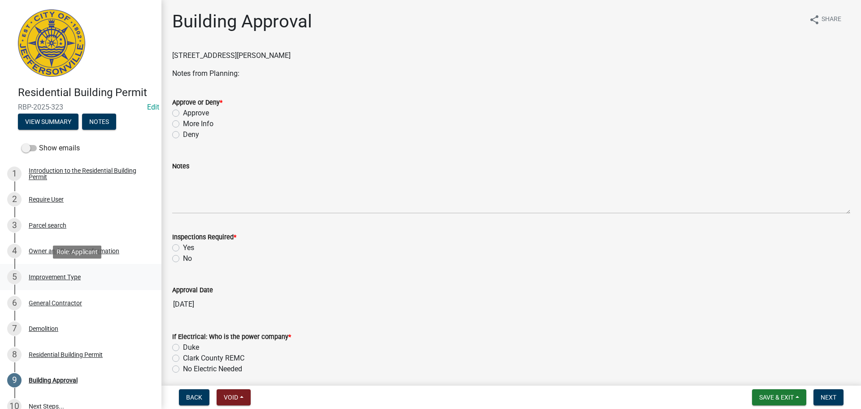
click at [47, 279] on div "Improvement Type" at bounding box center [55, 277] width 52 height 6
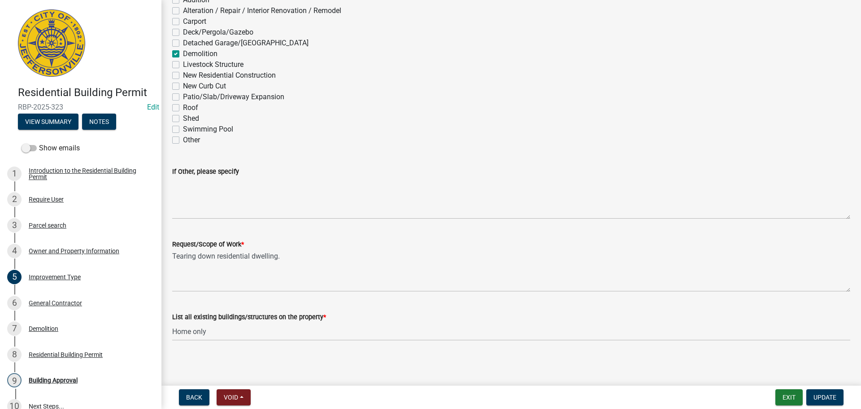
scroll to position [78, 0]
click at [54, 301] on div "General Contractor" at bounding box center [55, 303] width 53 height 6
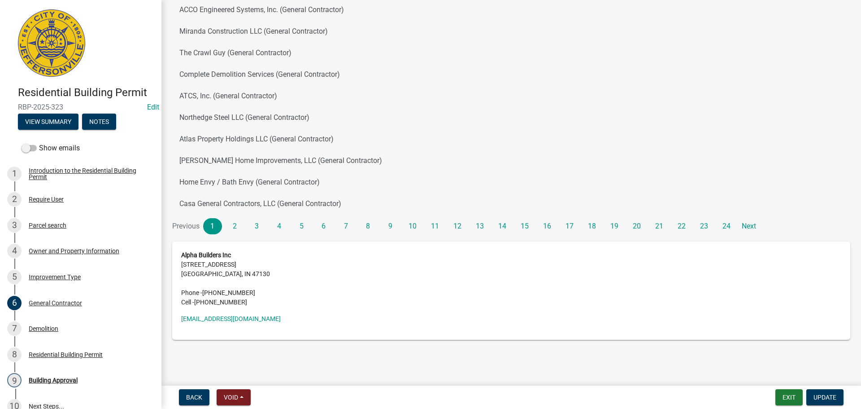
scroll to position [48, 0]
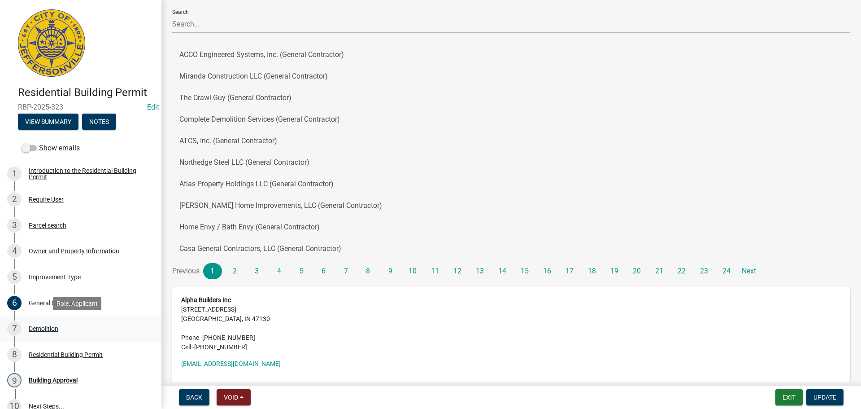
click at [39, 327] on div "Demolition" at bounding box center [44, 328] width 30 height 6
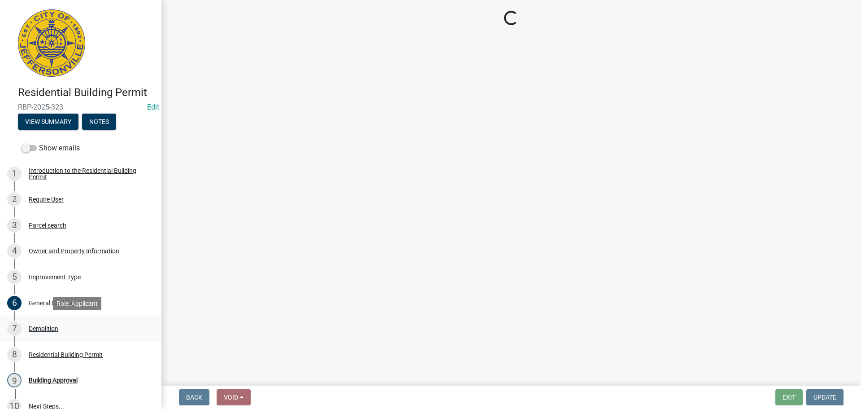
scroll to position [0, 0]
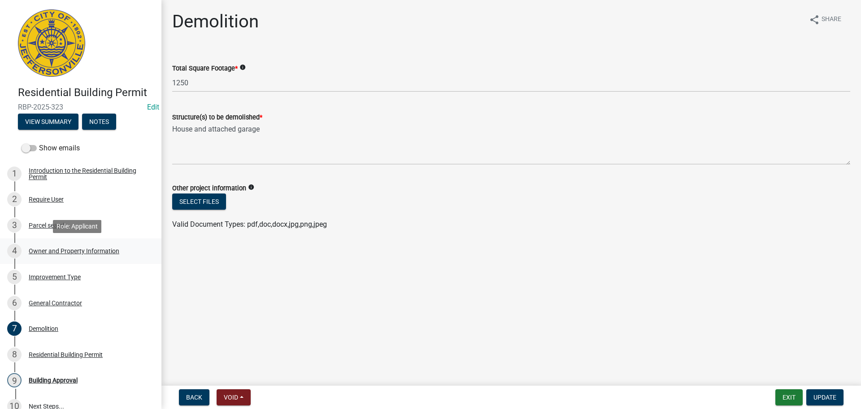
click at [66, 249] on div "Owner and Property Information" at bounding box center [74, 251] width 91 height 6
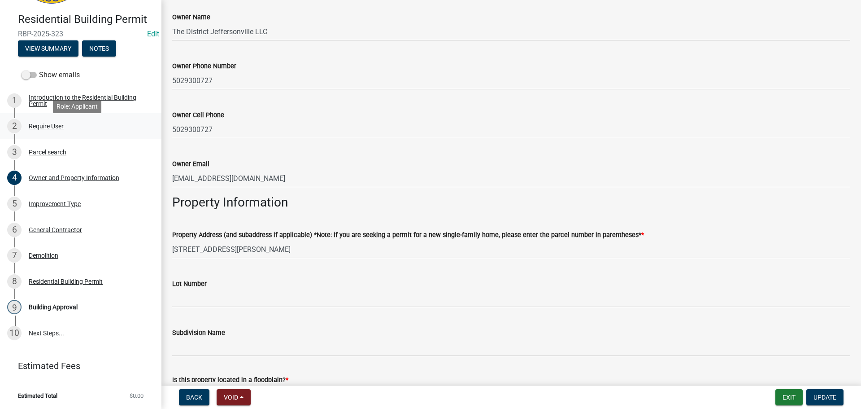
scroll to position [74, 0]
click at [54, 279] on div "Residential Building Permit" at bounding box center [66, 281] width 74 height 6
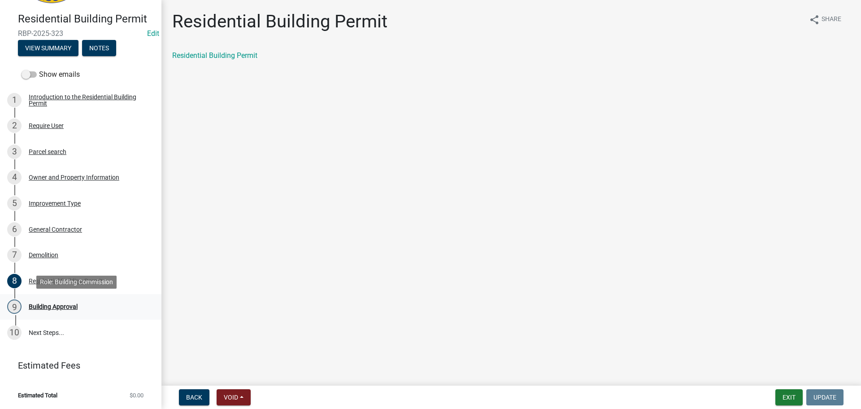
click at [56, 306] on div "Building Approval" at bounding box center [53, 306] width 49 height 6
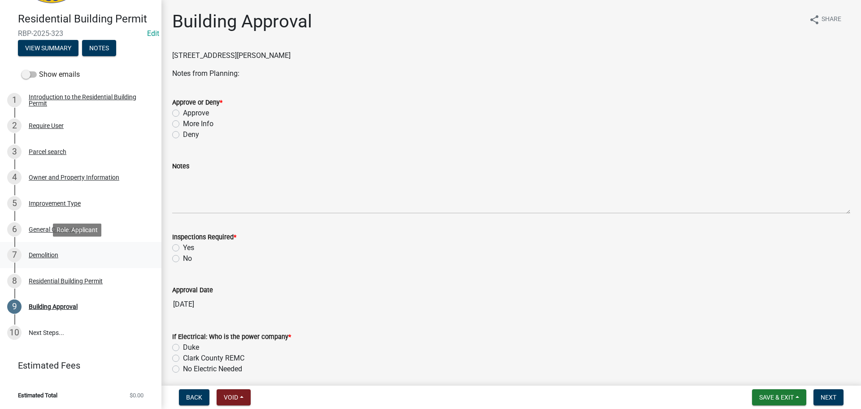
click at [41, 252] on div "Demolition" at bounding box center [44, 255] width 30 height 6
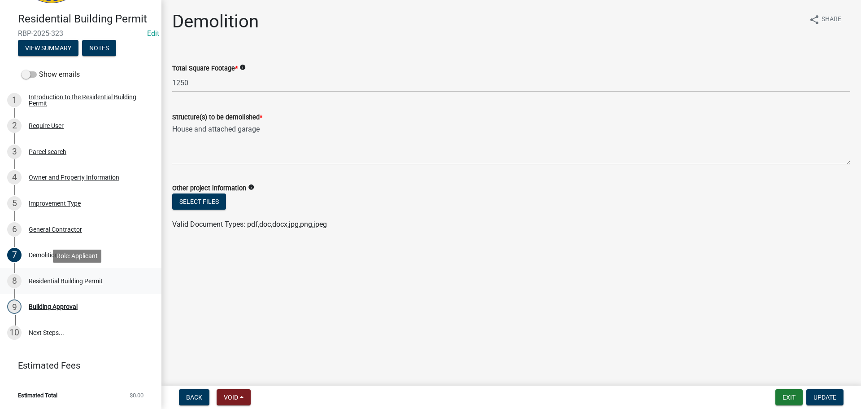
click at [64, 279] on div "Residential Building Permit" at bounding box center [66, 281] width 74 height 6
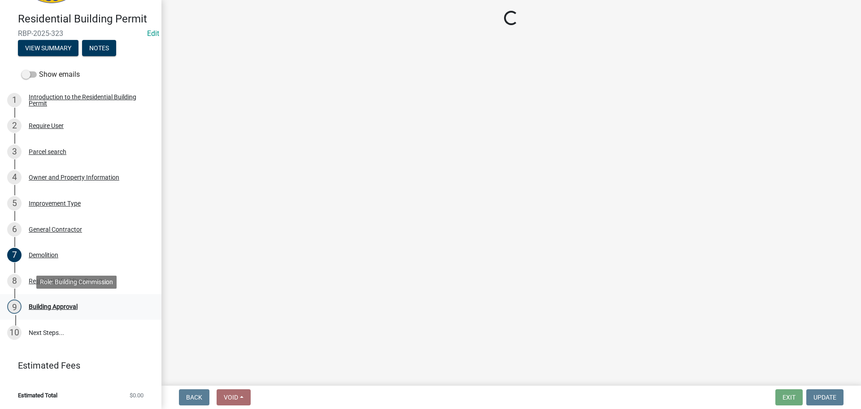
click at [52, 305] on div "Building Approval" at bounding box center [53, 306] width 49 height 6
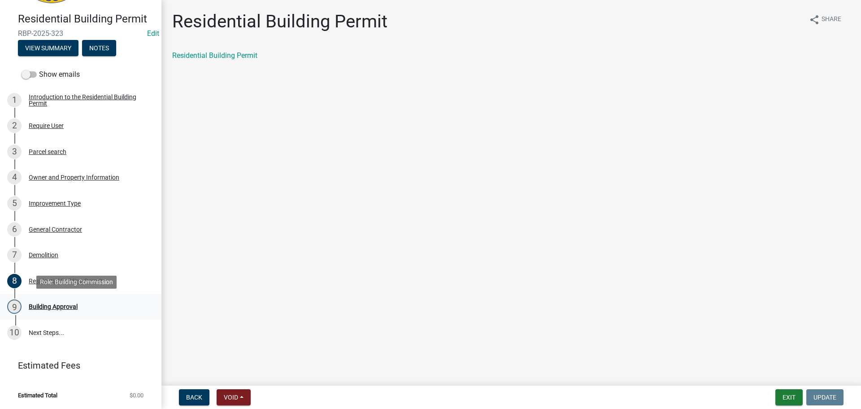
click at [61, 306] on div "Building Approval" at bounding box center [53, 306] width 49 height 6
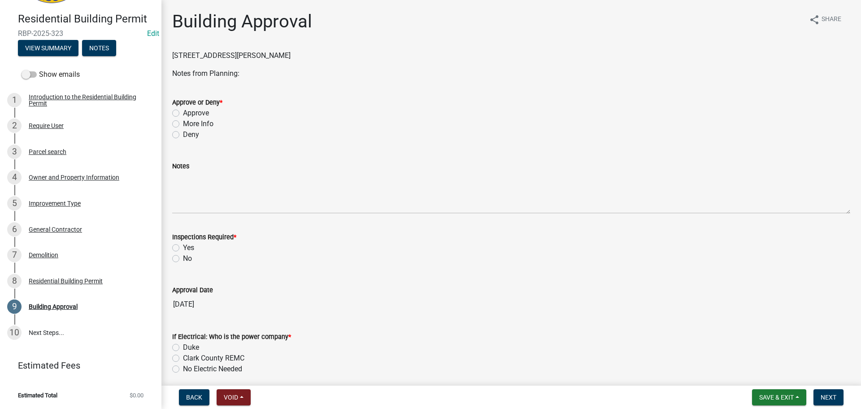
click at [194, 110] on label "Approve" at bounding box center [196, 113] width 26 height 11
click at [189, 110] on input "Approve" at bounding box center [186, 111] width 6 height 6
radio input "true"
click at [191, 253] on label "Yes" at bounding box center [188, 247] width 11 height 11
click at [189, 248] on input "Yes" at bounding box center [186, 245] width 6 height 6
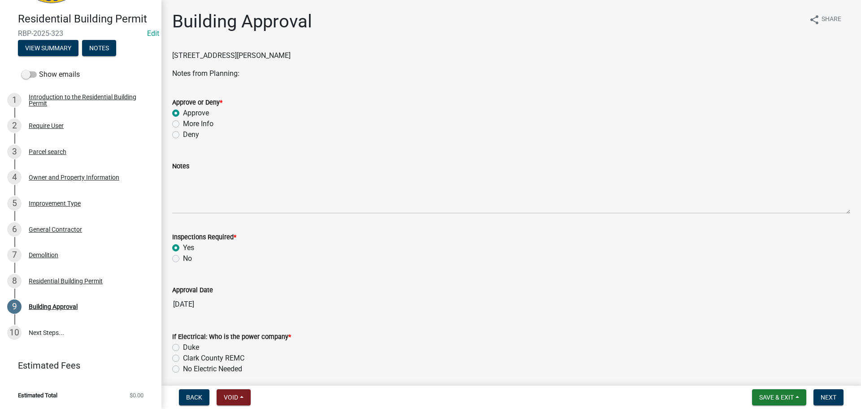
radio input "true"
click at [201, 365] on label "No Electric Needed" at bounding box center [212, 368] width 59 height 11
click at [189, 365] on input "No Electric Needed" at bounding box center [186, 366] width 6 height 6
radio input "true"
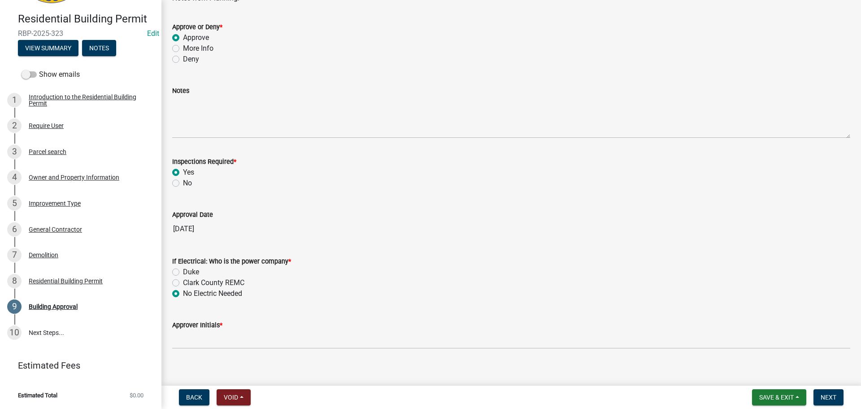
scroll to position [84, 0]
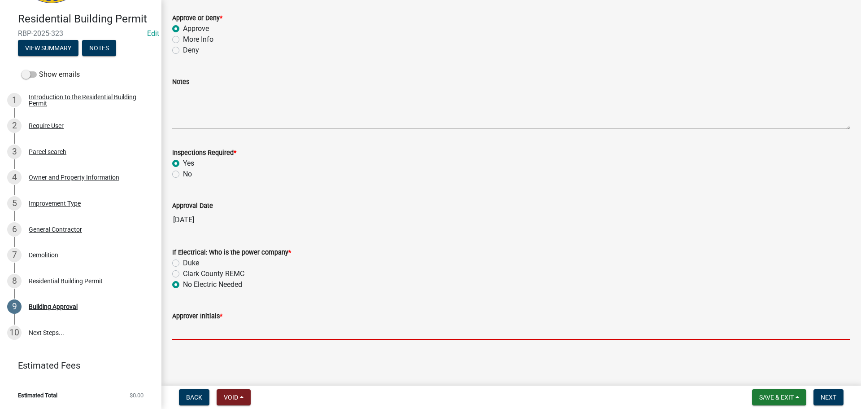
click at [213, 322] on input "Approver Initials *" at bounding box center [511, 330] width 678 height 18
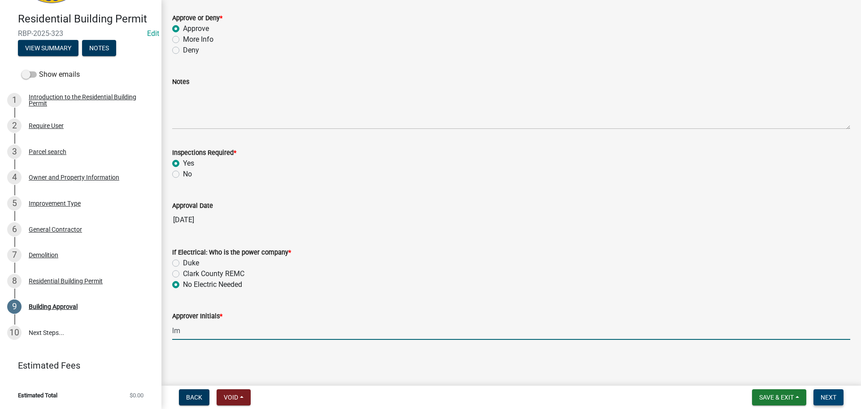
type input "lm"
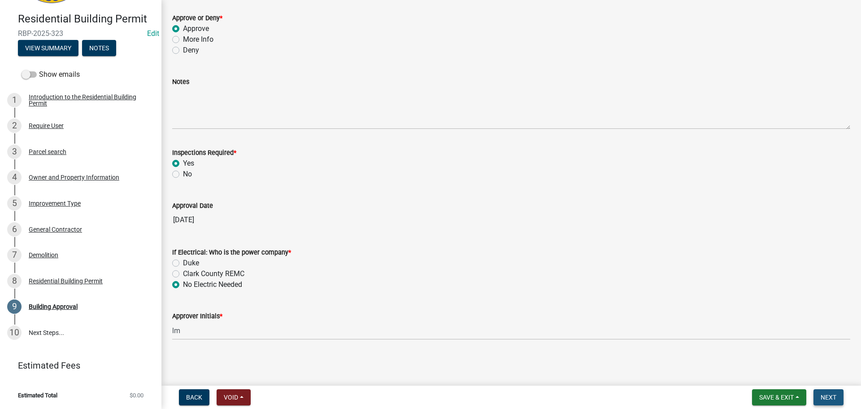
click at [825, 399] on span "Next" at bounding box center [829, 396] width 16 height 7
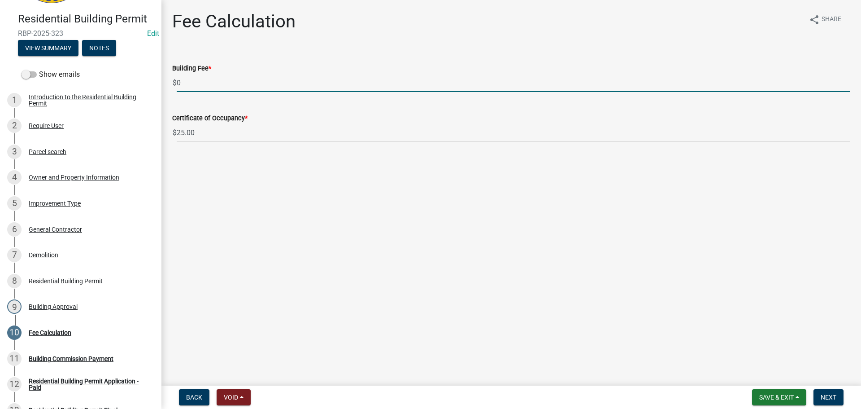
drag, startPoint x: 225, startPoint y: 87, endPoint x: 159, endPoint y: 87, distance: 66.4
click at [159, 87] on div "Residential Building Permit RBP-2025-323 Edit View Summary Notes Show emails 1 …" at bounding box center [430, 204] width 861 height 409
type input "35.00"
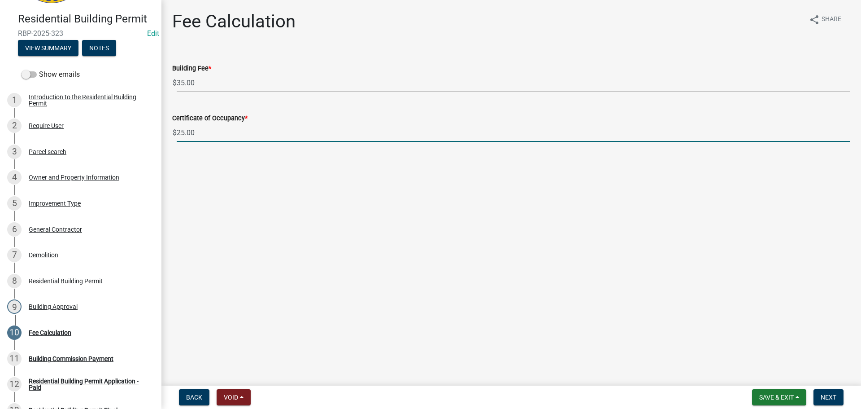
drag, startPoint x: 183, startPoint y: 133, endPoint x: 175, endPoint y: 135, distance: 7.8
click at [176, 135] on div "$ 25.00" at bounding box center [511, 132] width 678 height 18
type input "0.00"
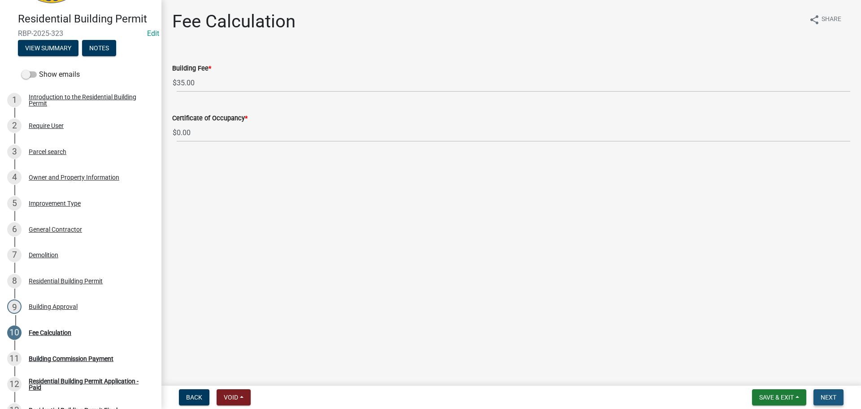
click at [830, 397] on span "Next" at bounding box center [829, 396] width 16 height 7
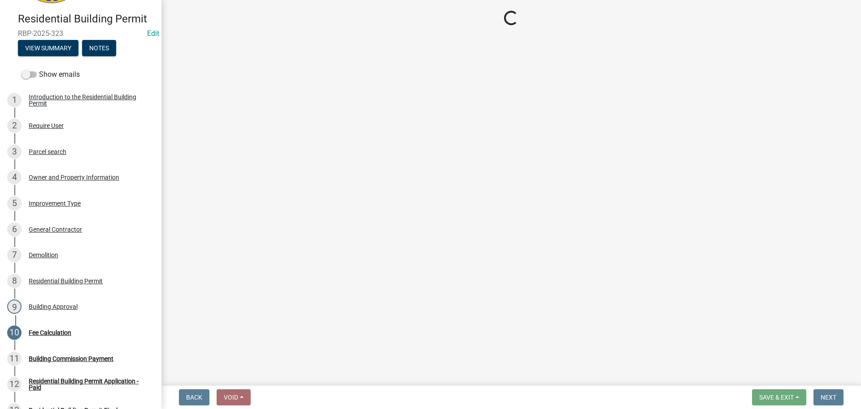
select select "3: 3"
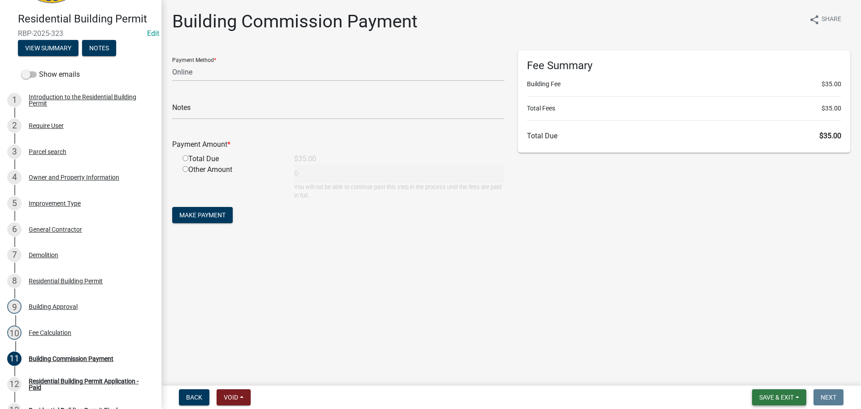
click at [785, 392] on button "Save & Exit" at bounding box center [779, 397] width 54 height 16
click at [775, 369] on button "Save & Exit" at bounding box center [771, 374] width 72 height 22
